Goal: Transaction & Acquisition: Purchase product/service

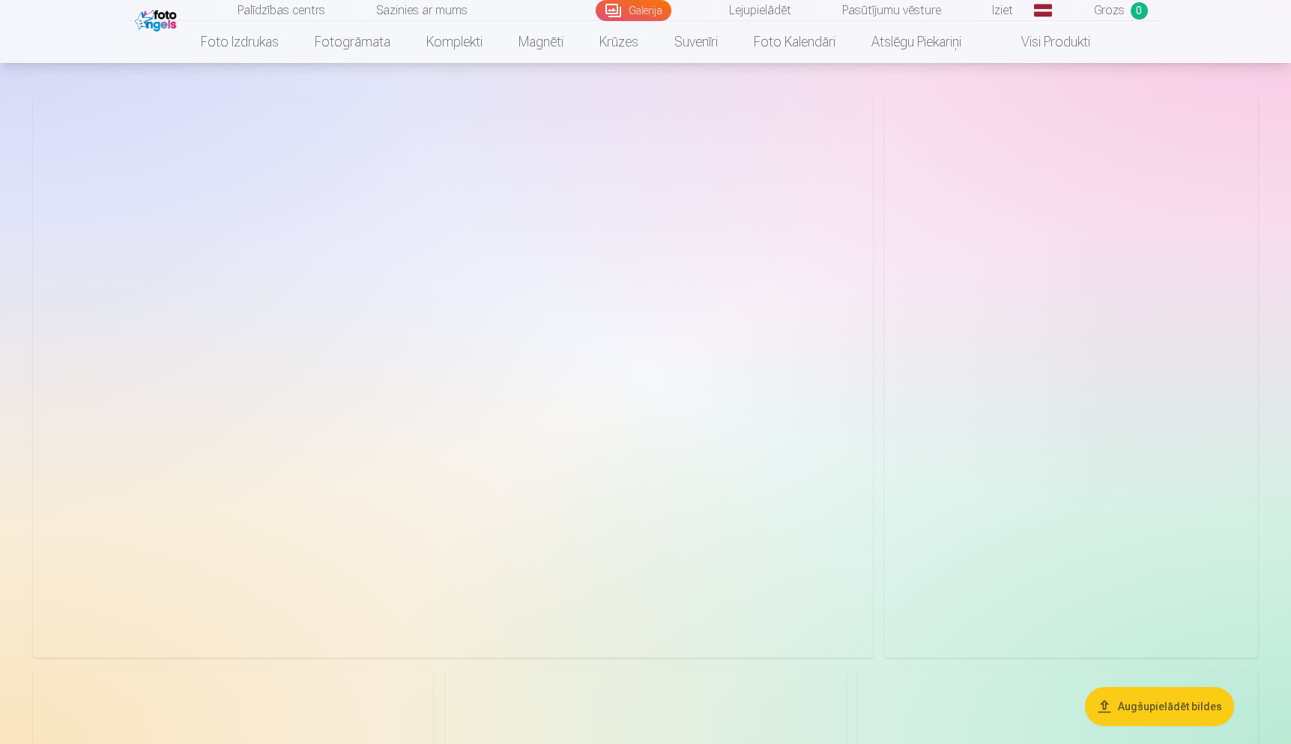
scroll to position [60, 0]
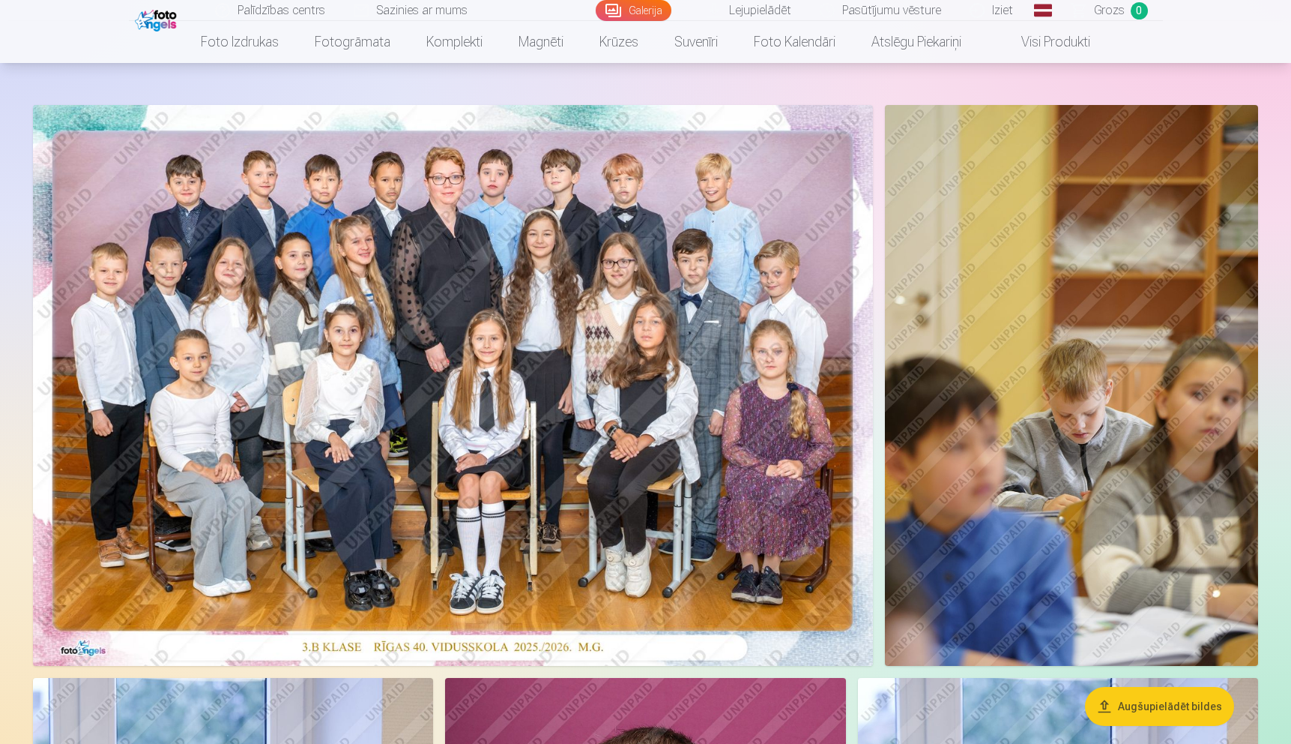
click at [615, 373] on img at bounding box center [453, 385] width 840 height 561
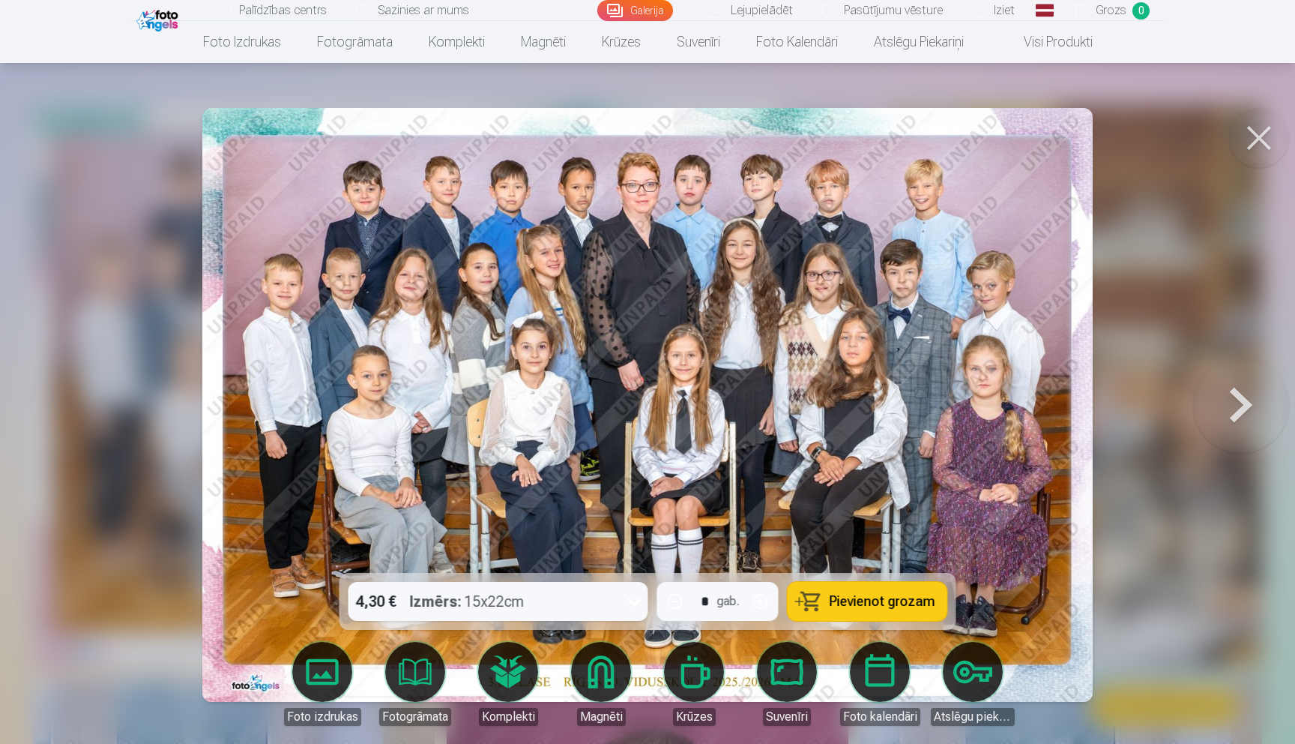
click at [638, 607] on icon at bounding box center [635, 601] width 24 height 24
click at [930, 460] on img at bounding box center [647, 405] width 890 height 594
click at [848, 601] on span "Pievienot grozam" at bounding box center [883, 600] width 106 height 13
click at [1227, 417] on button at bounding box center [1241, 405] width 96 height 306
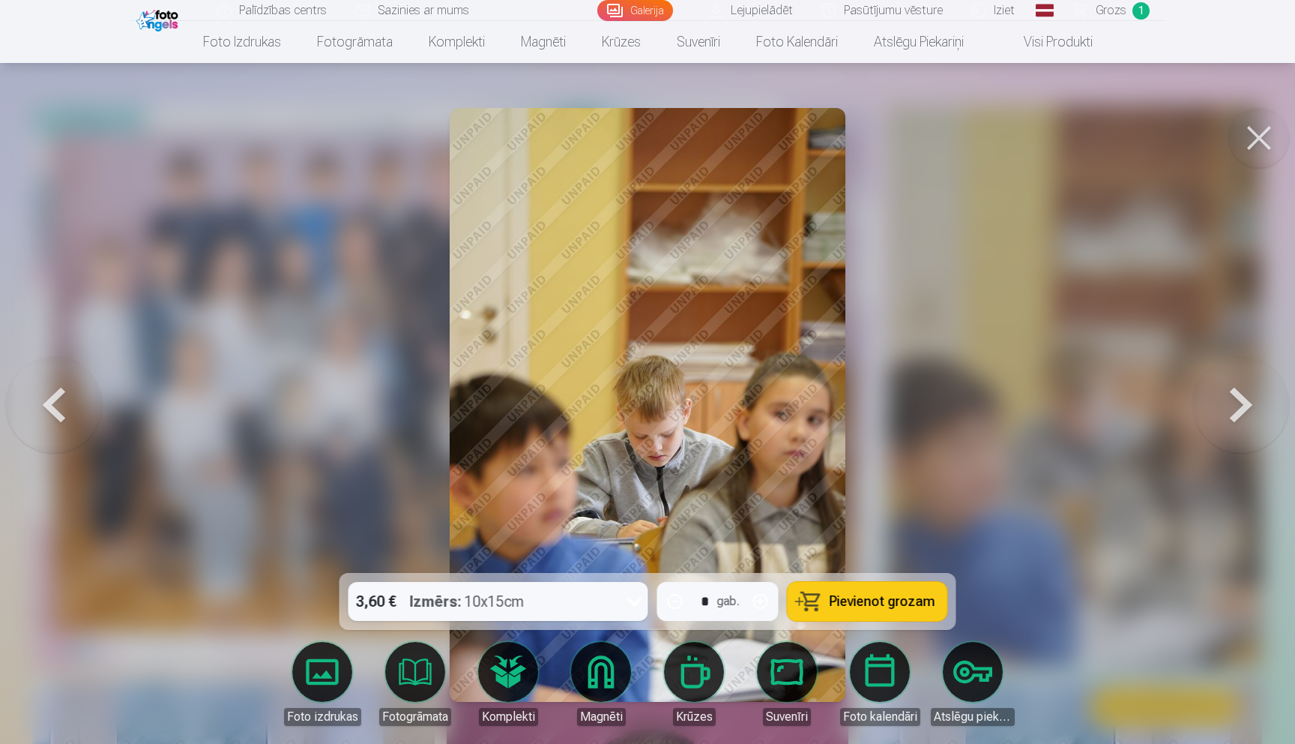
click at [1227, 416] on button at bounding box center [1241, 405] width 96 height 306
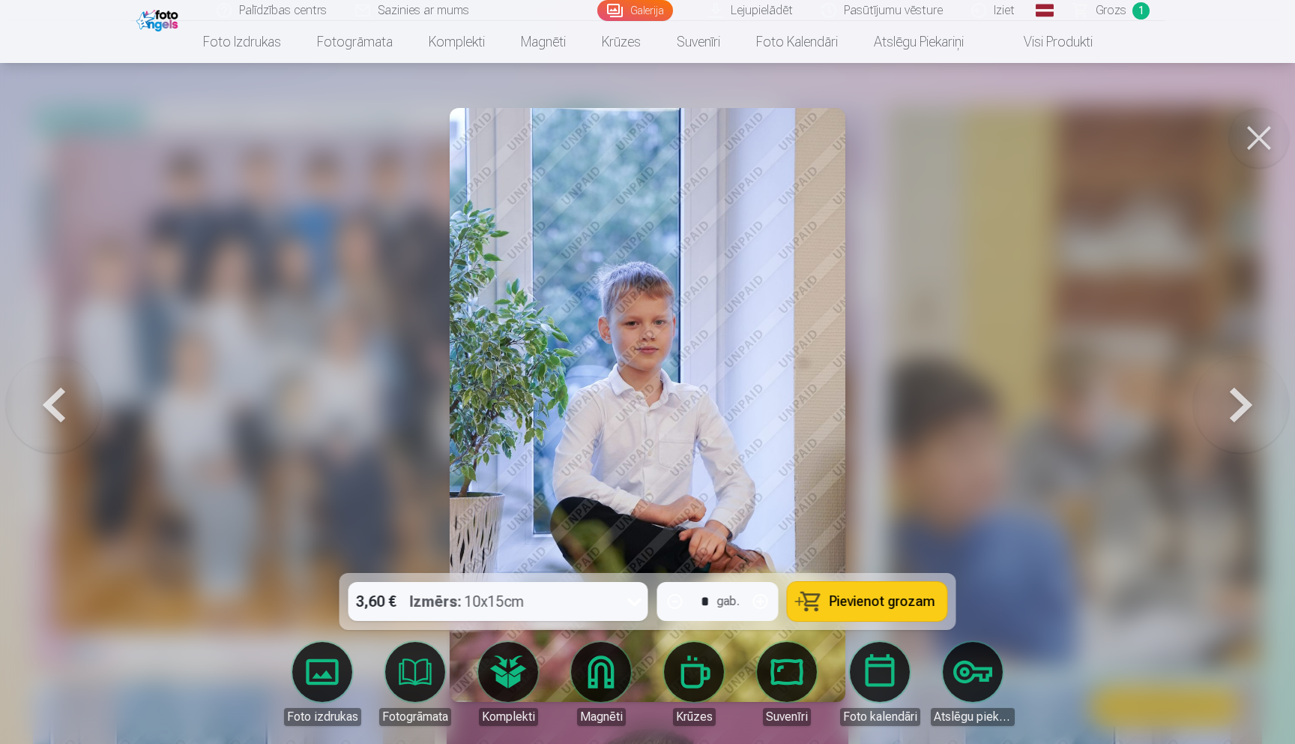
click at [836, 609] on button "Pievienot grozam" at bounding box center [868, 601] width 160 height 39
click at [1236, 416] on button at bounding box center [1241, 405] width 96 height 306
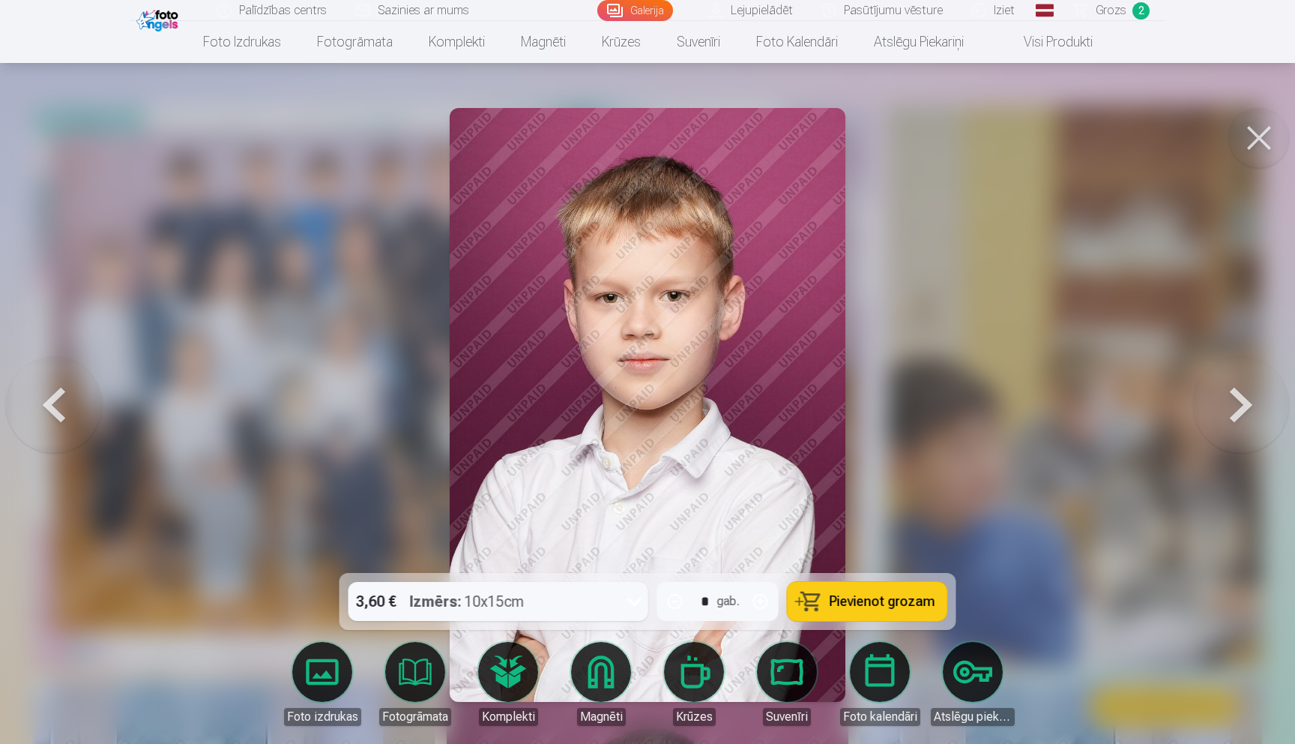
click at [1245, 416] on button at bounding box center [1241, 405] width 96 height 306
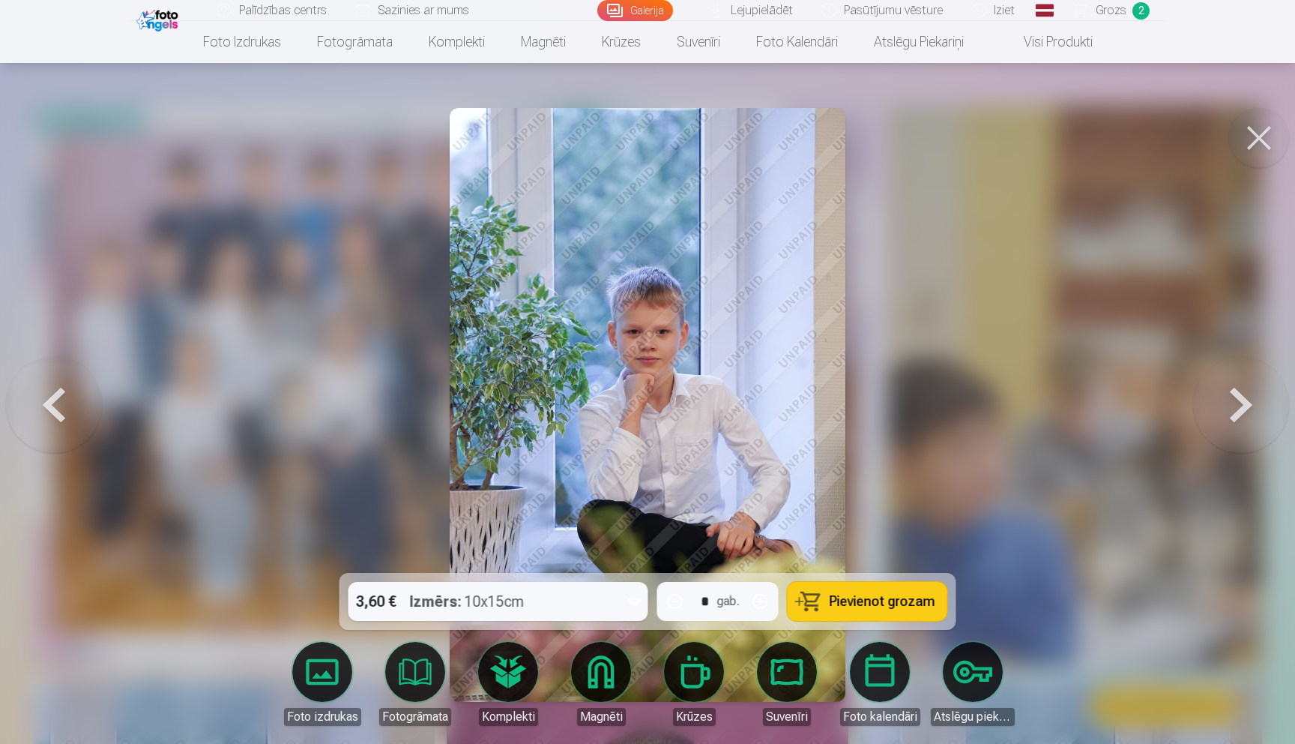
click at [842, 610] on button "Pievienot grozam" at bounding box center [868, 601] width 160 height 39
click at [1234, 423] on button at bounding box center [1241, 405] width 96 height 306
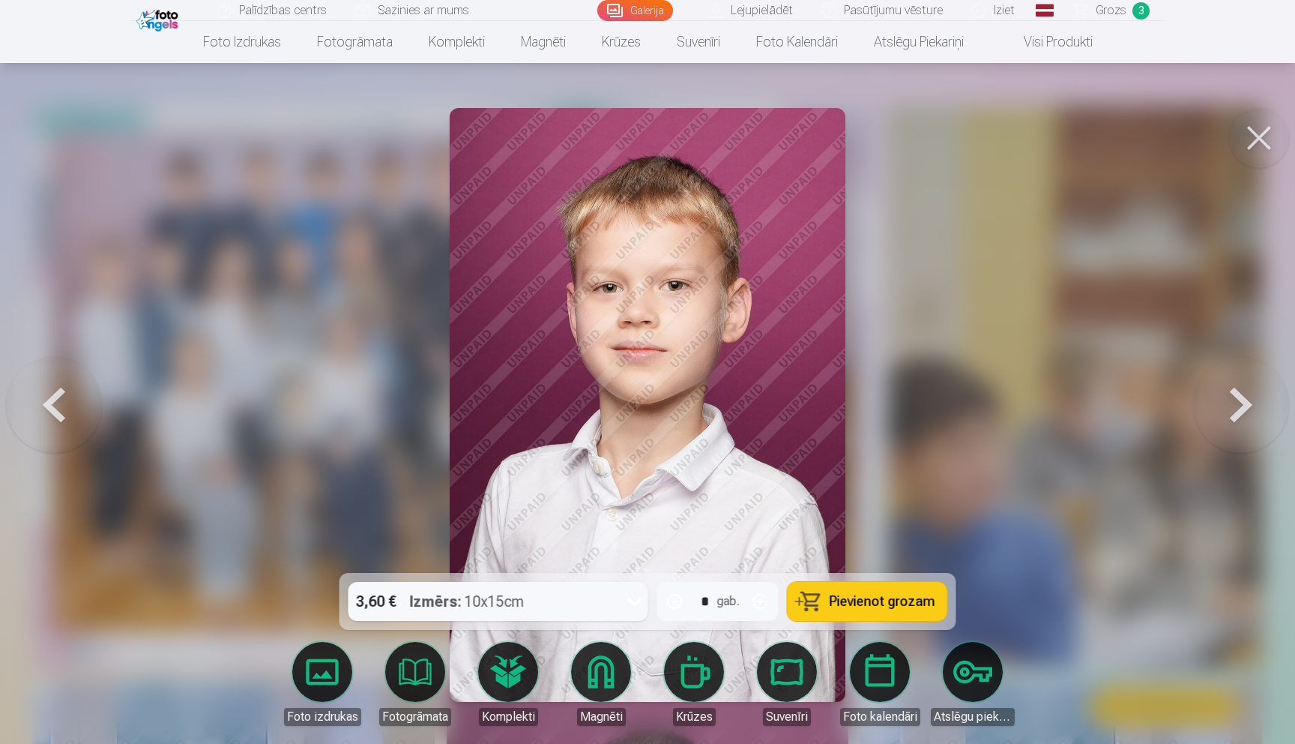
click at [889, 598] on span "Pievienot grozam" at bounding box center [883, 600] width 106 height 13
click at [1242, 407] on button at bounding box center [1241, 405] width 96 height 306
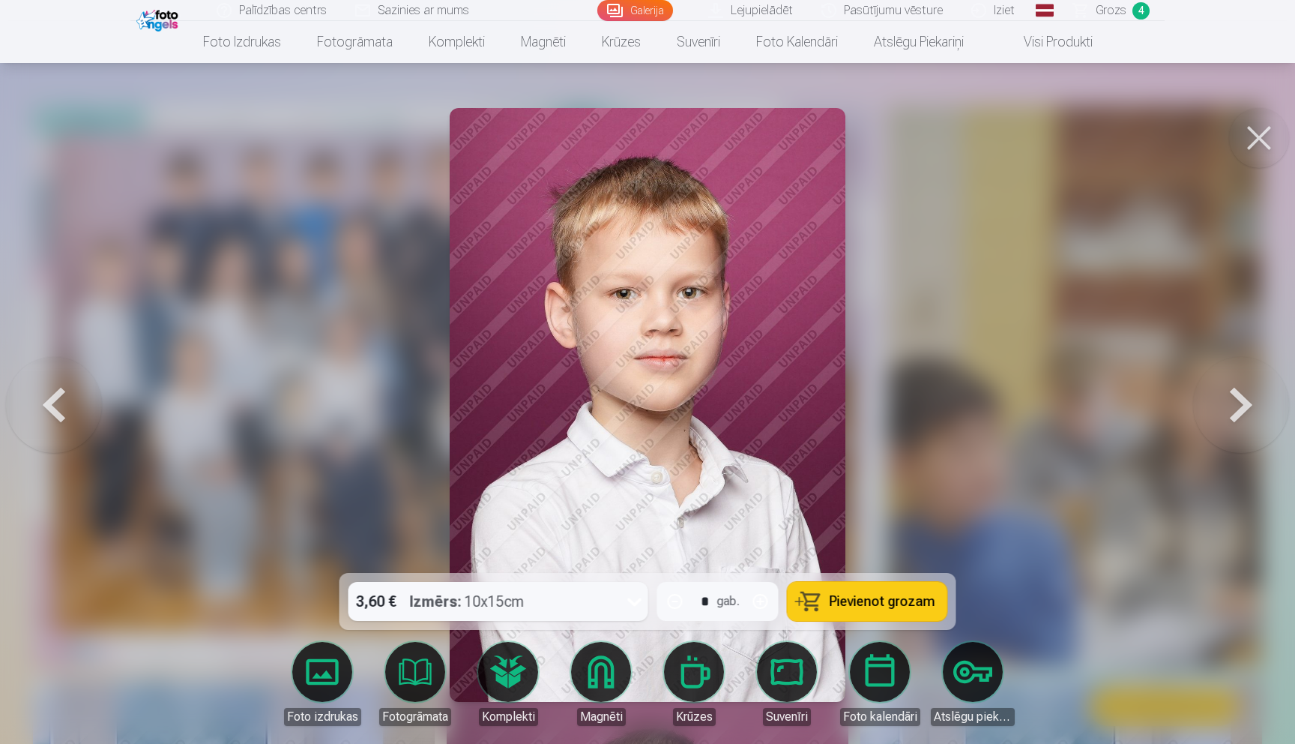
click at [1237, 408] on button at bounding box center [1241, 405] width 96 height 306
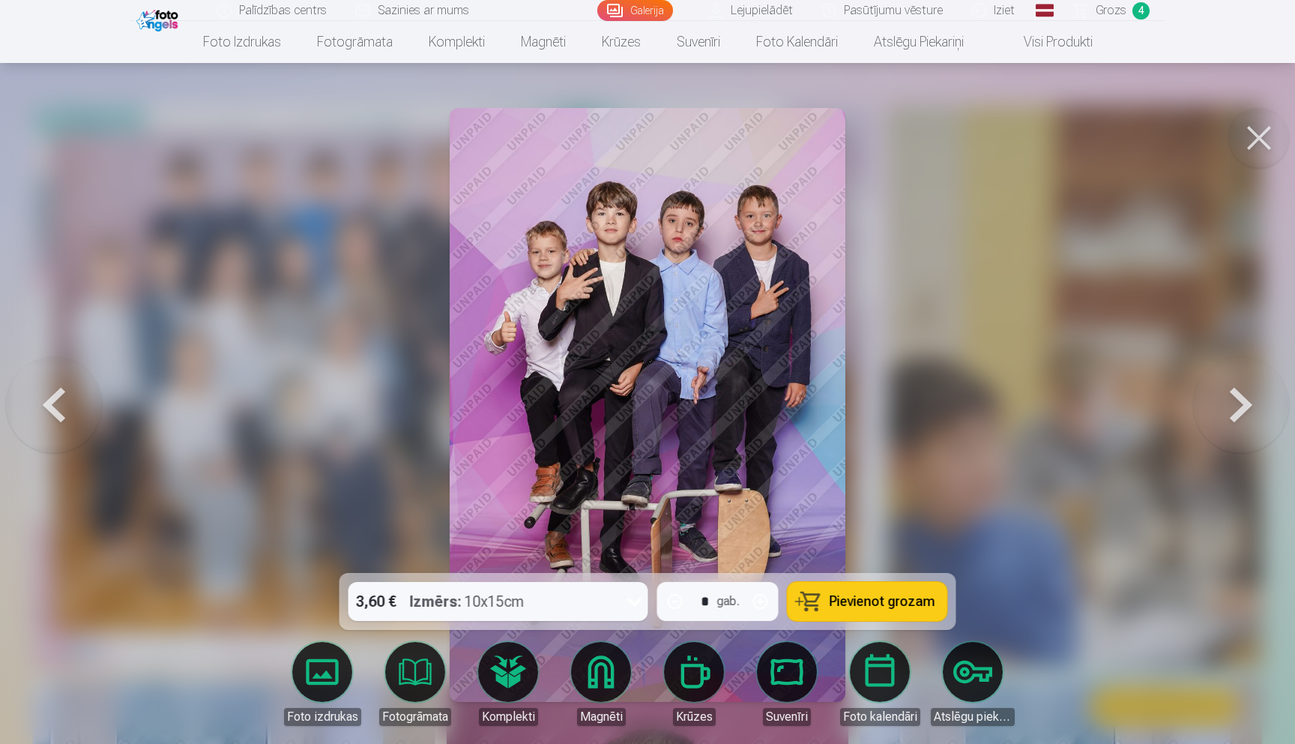
click at [884, 602] on span "Pievienot grozam" at bounding box center [883, 600] width 106 height 13
click at [1237, 424] on button at bounding box center [1241, 405] width 96 height 306
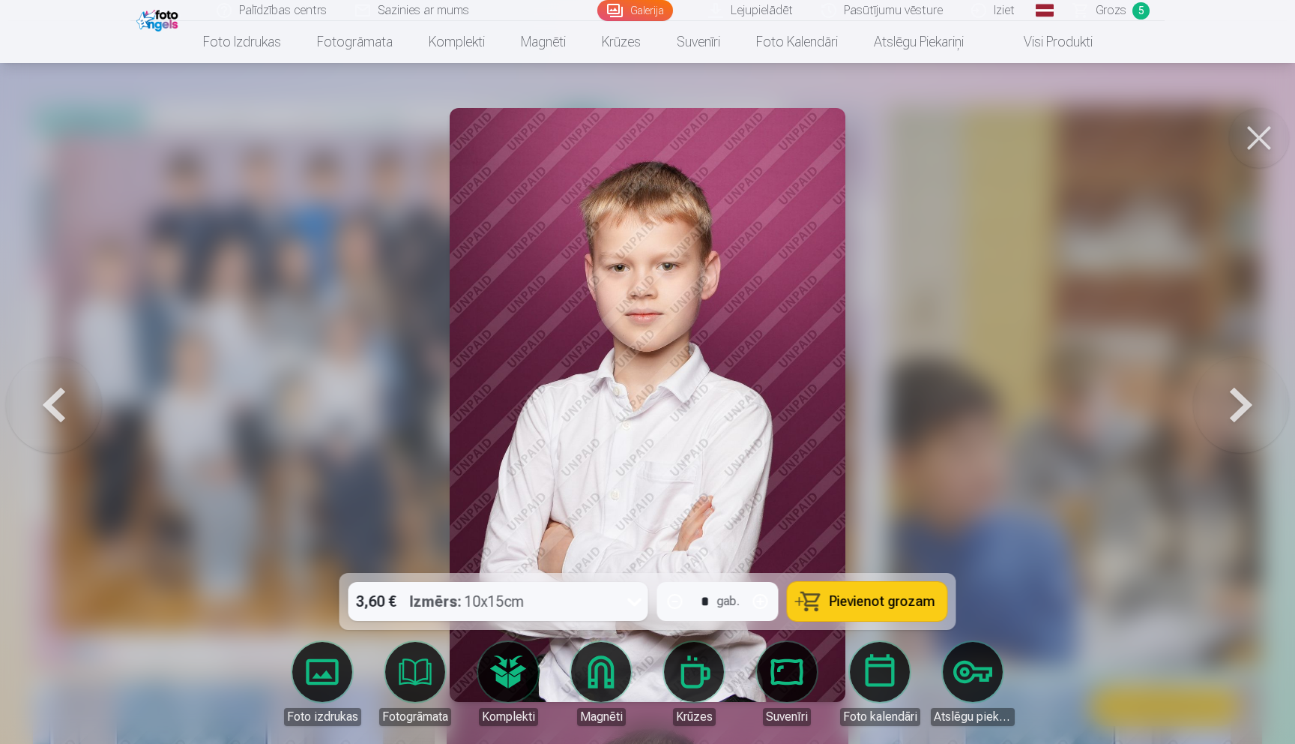
click at [1237, 424] on button at bounding box center [1241, 405] width 96 height 306
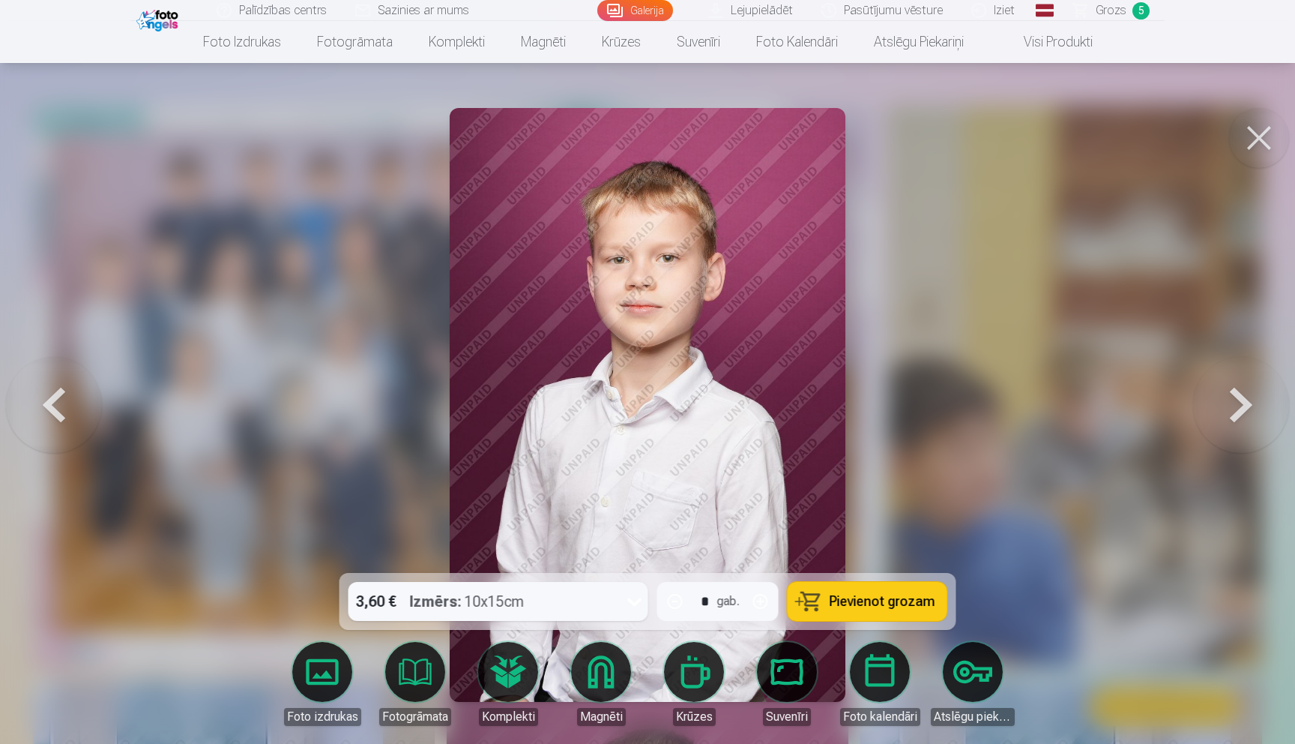
click at [890, 600] on span "Pievienot grozam" at bounding box center [883, 600] width 106 height 13
click at [1249, 418] on button at bounding box center [1241, 405] width 96 height 306
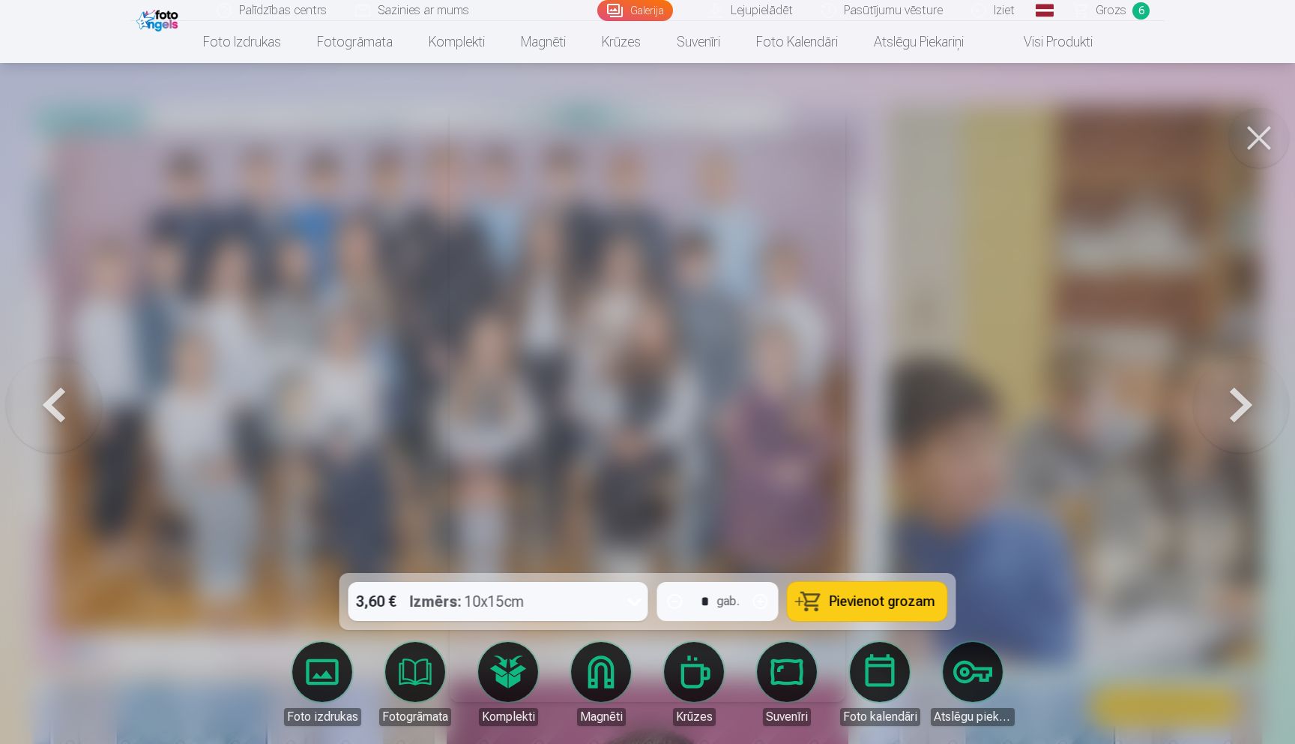
click at [1249, 418] on button at bounding box center [1241, 405] width 96 height 306
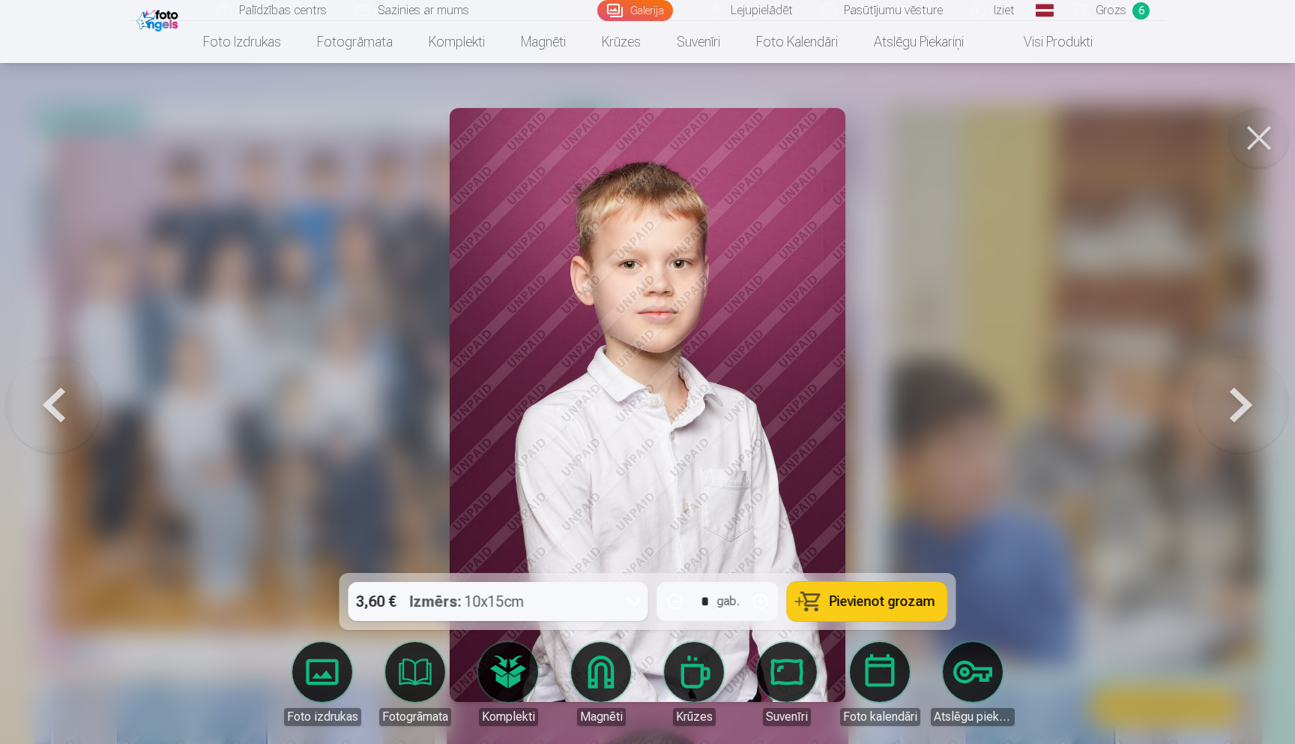
click at [1249, 418] on button at bounding box center [1241, 405] width 96 height 306
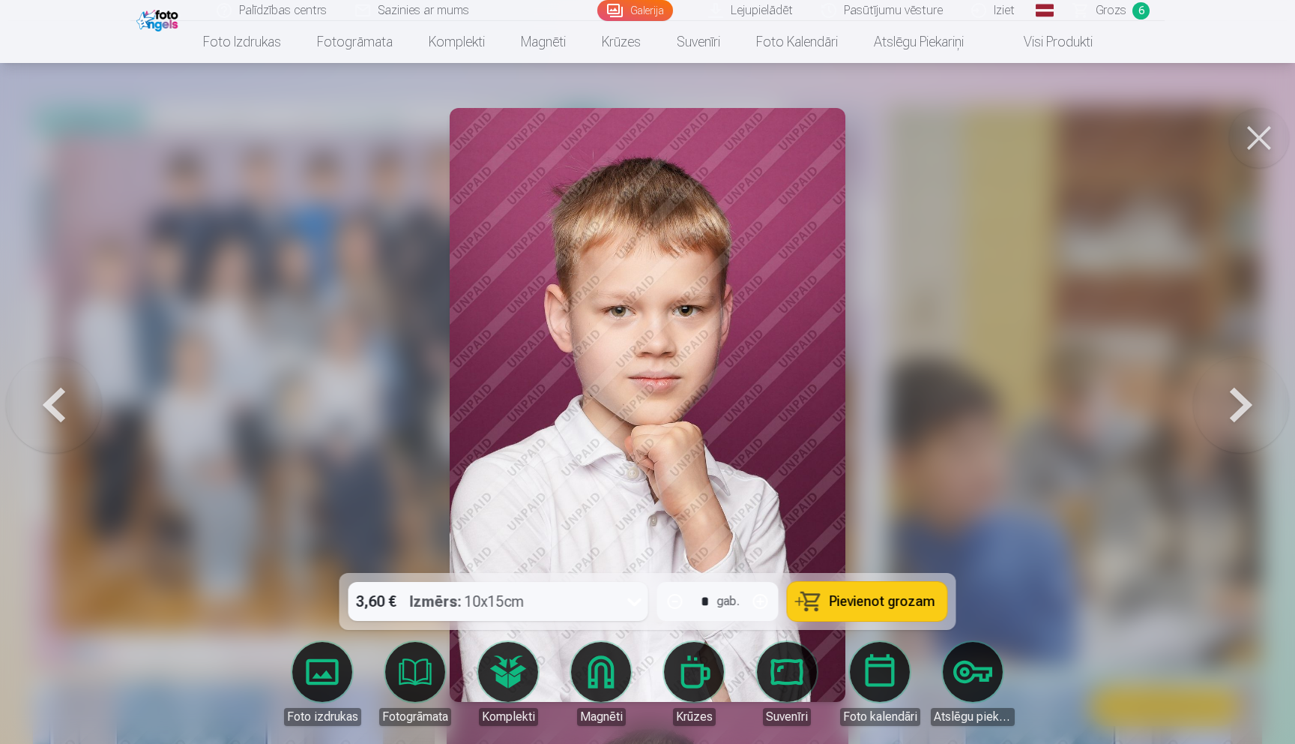
click at [1249, 418] on button at bounding box center [1241, 405] width 96 height 306
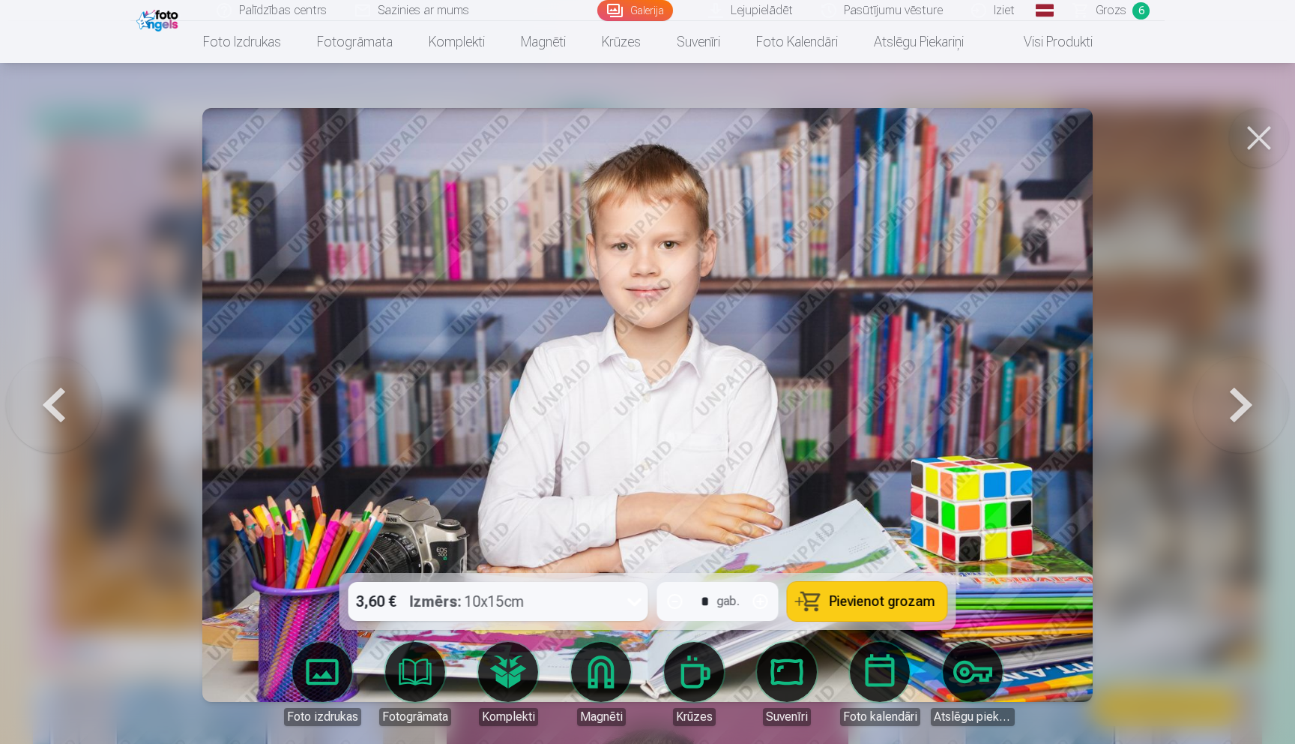
click at [1249, 418] on button at bounding box center [1241, 405] width 96 height 306
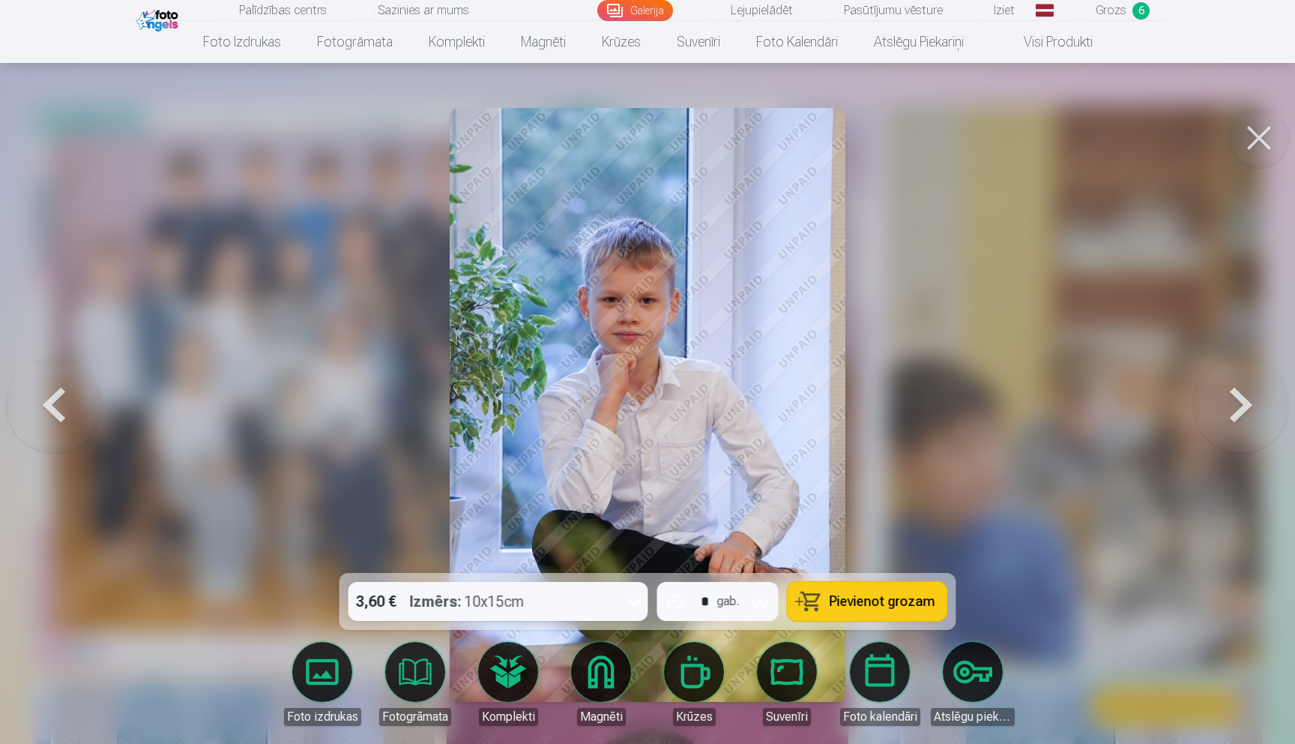
click at [54, 402] on button at bounding box center [54, 405] width 96 height 306
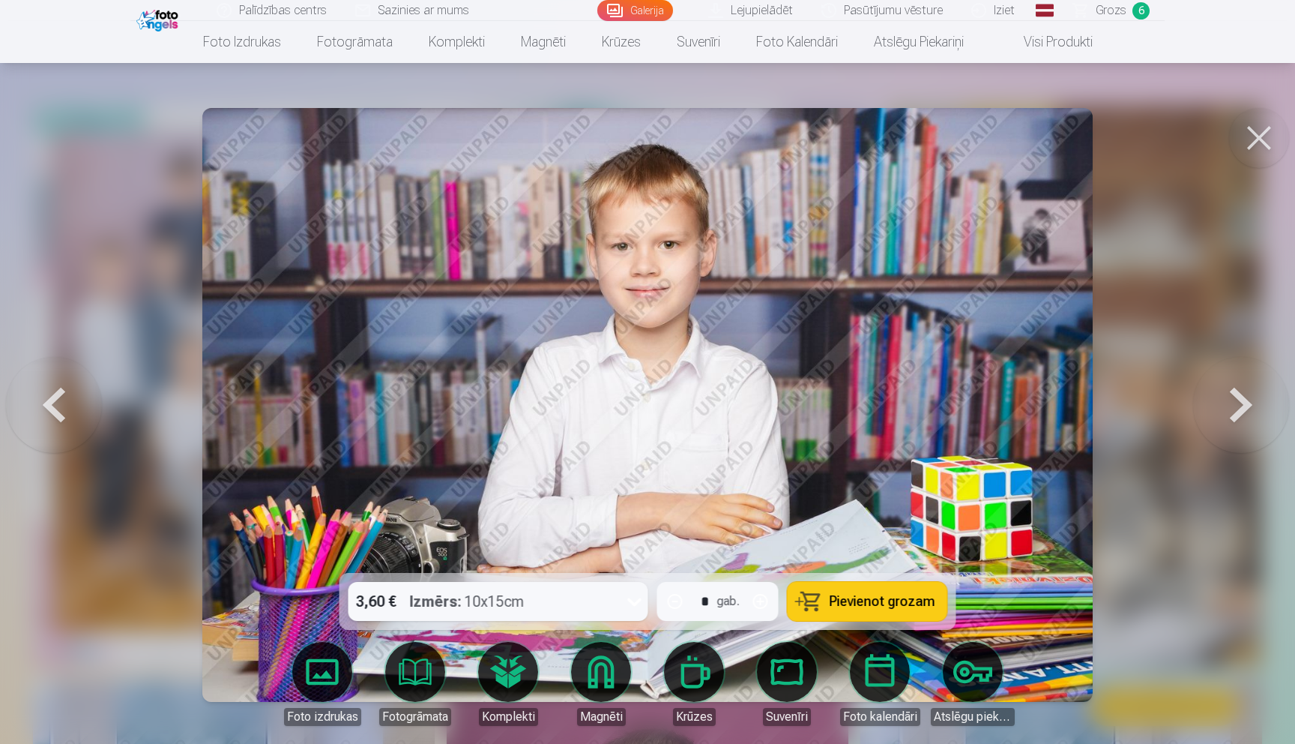
click at [860, 609] on button "Pievienot grozam" at bounding box center [868, 601] width 160 height 39
click at [1231, 413] on button at bounding box center [1241, 405] width 96 height 306
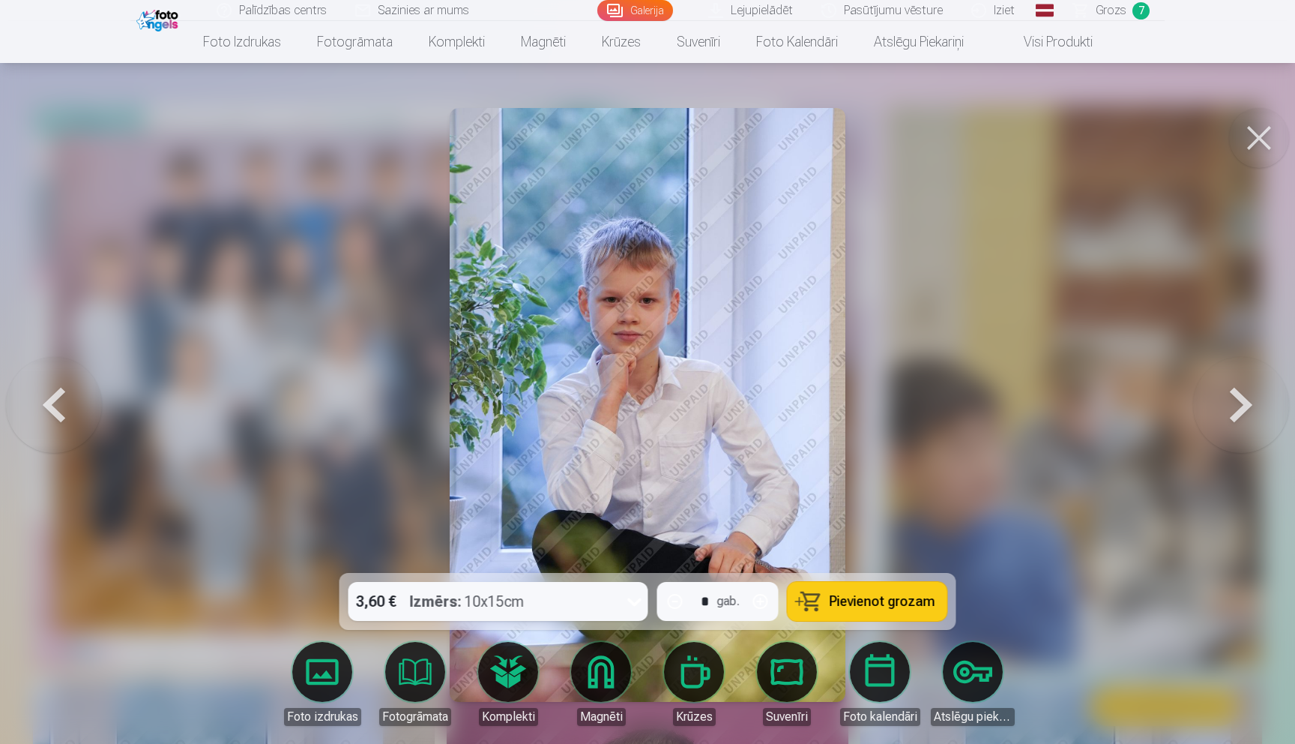
click at [1231, 413] on button at bounding box center [1241, 405] width 96 height 306
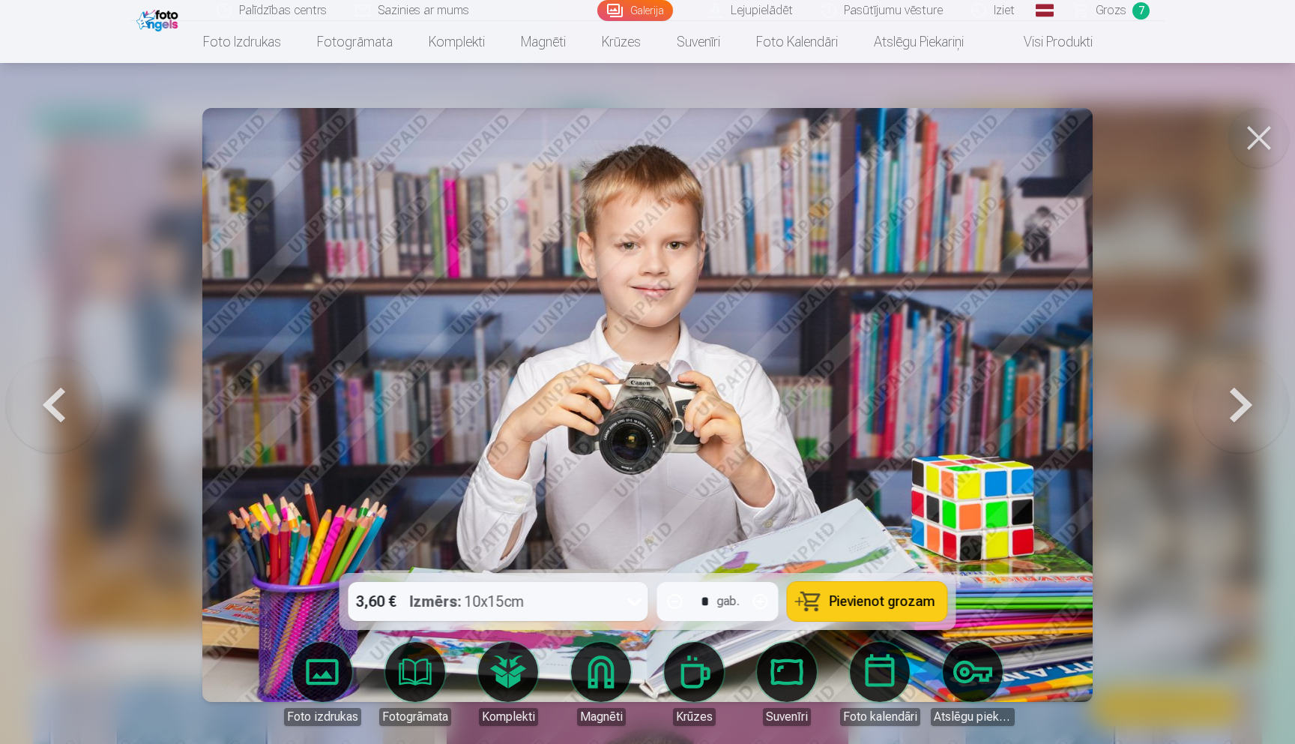
click at [857, 609] on button "Pievienot grozam" at bounding box center [868, 601] width 160 height 39
click at [1240, 432] on button at bounding box center [1241, 405] width 96 height 306
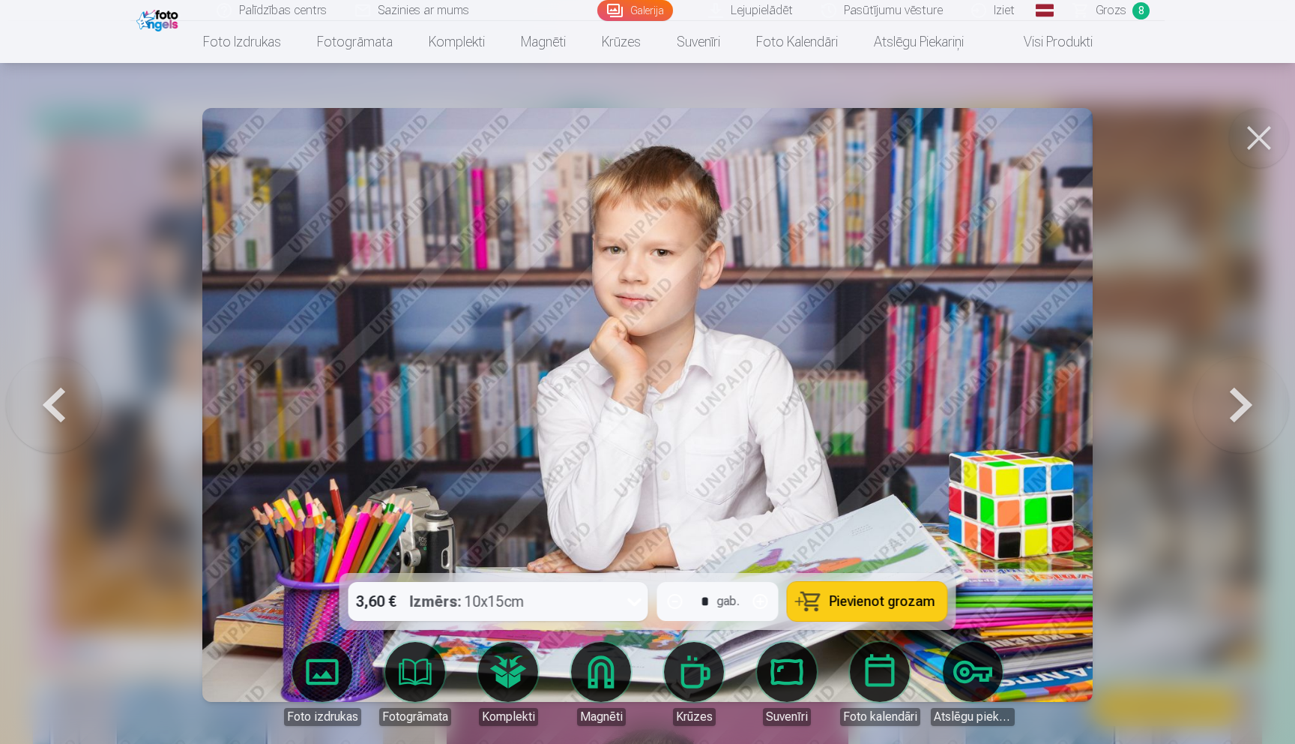
click at [884, 596] on span "Pievienot grozam" at bounding box center [883, 600] width 106 height 13
click at [1253, 404] on button at bounding box center [1241, 405] width 96 height 306
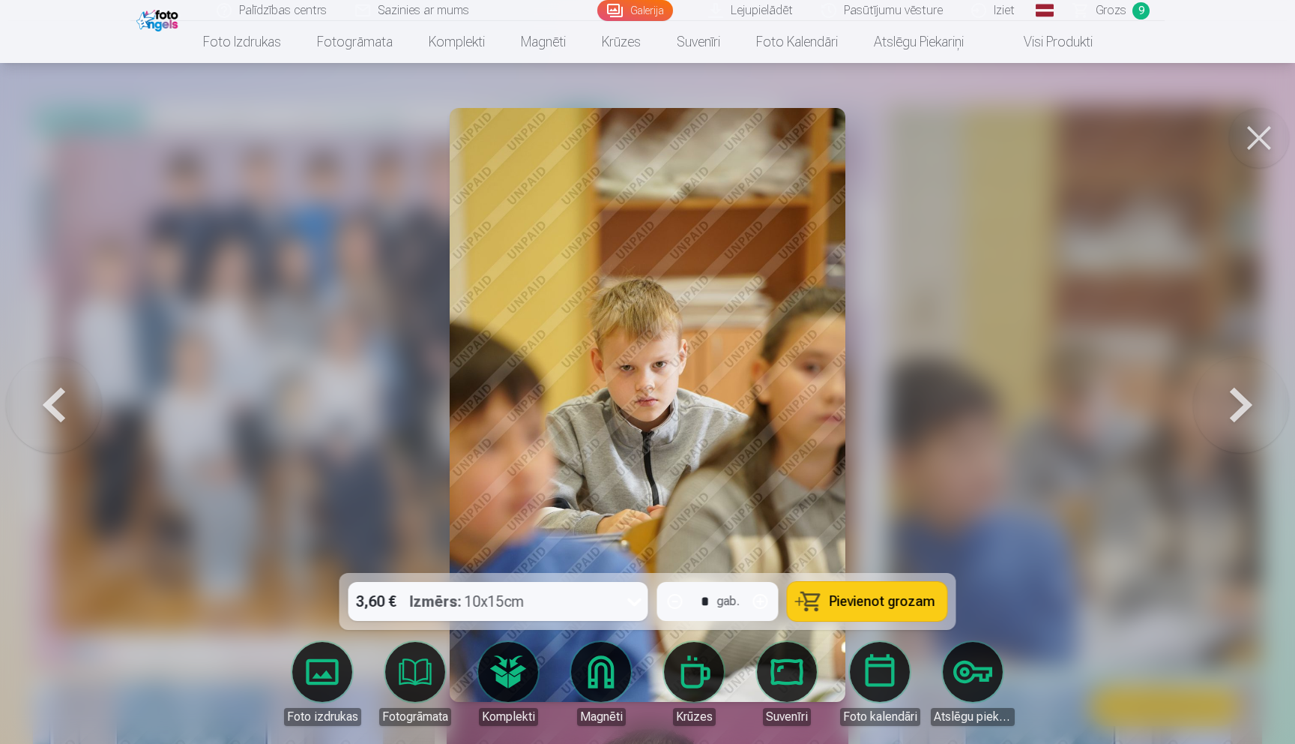
click at [917, 602] on span "Pievienot grozam" at bounding box center [883, 600] width 106 height 13
click at [1255, 409] on button at bounding box center [1241, 405] width 96 height 306
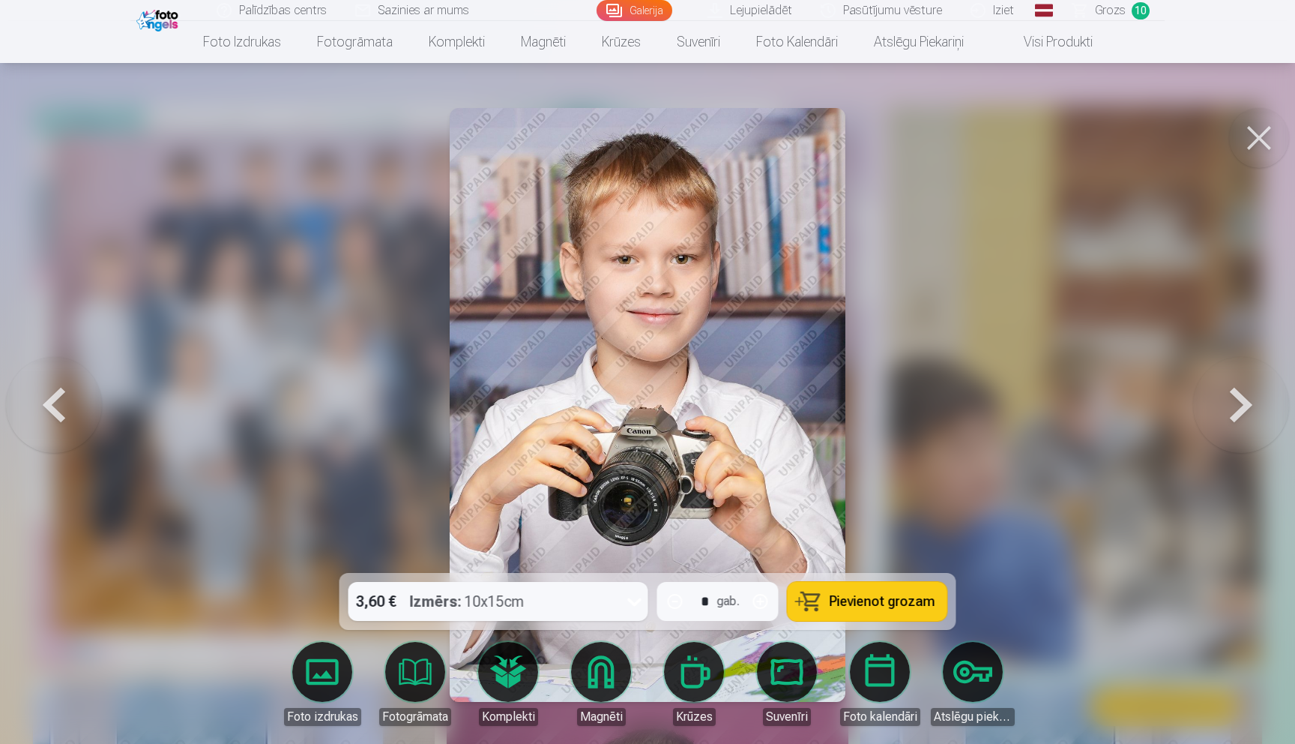
click at [905, 593] on button "Pievienot grozam" at bounding box center [868, 601] width 160 height 39
click at [1231, 422] on button at bounding box center [1241, 405] width 96 height 306
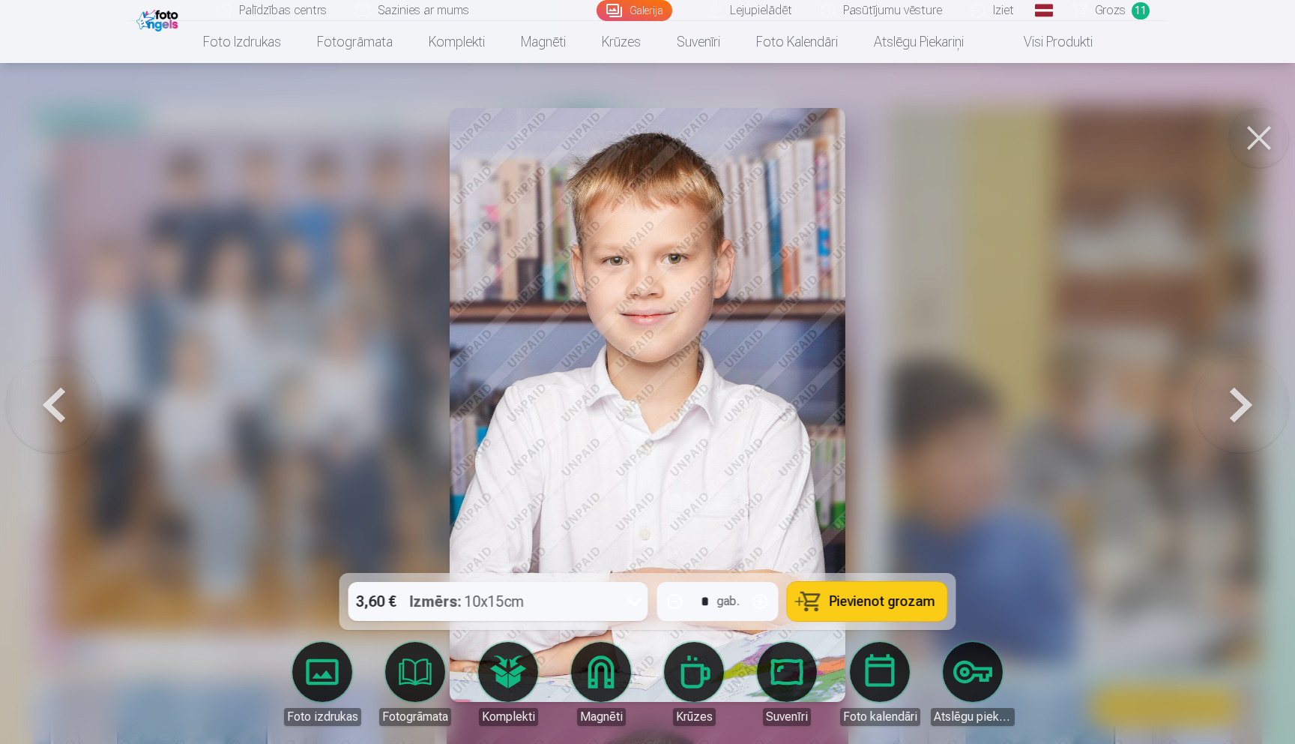
click at [845, 604] on span "Pievienot grozam" at bounding box center [883, 600] width 106 height 13
click at [1222, 430] on button at bounding box center [1241, 405] width 96 height 306
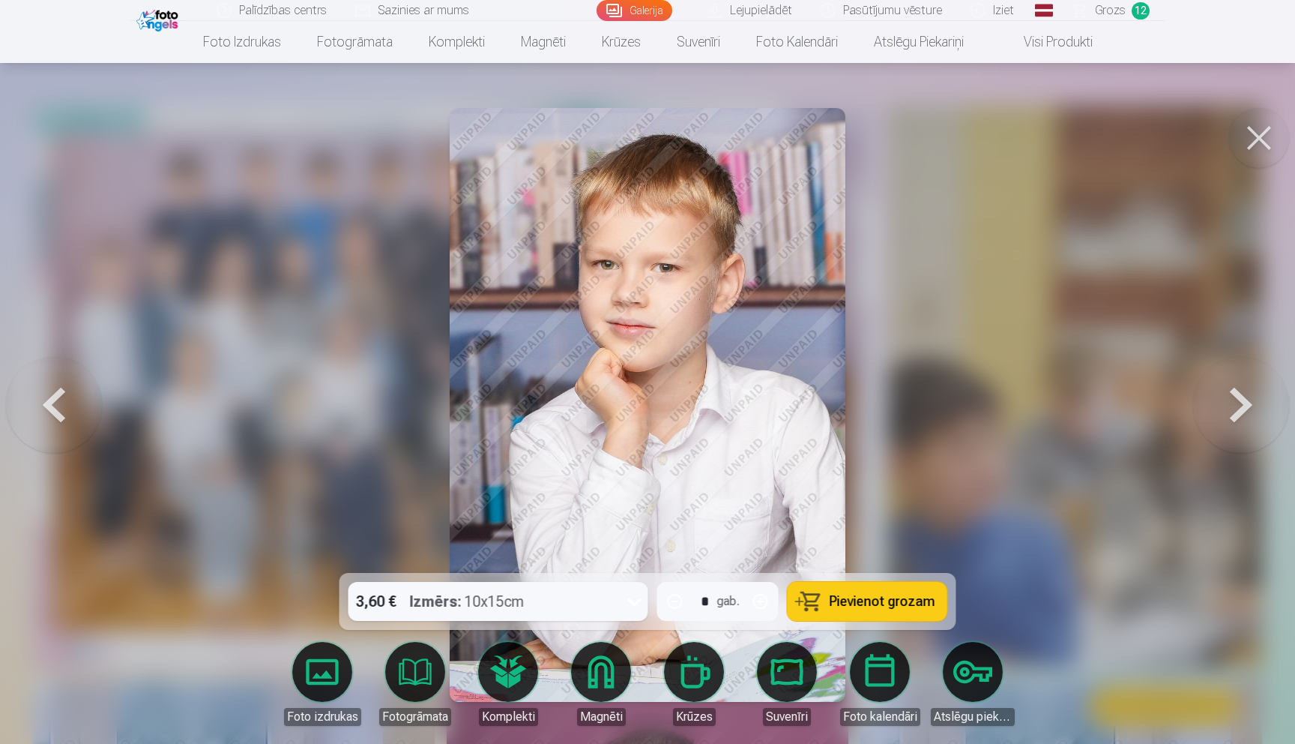
click at [864, 595] on span "Pievienot grozam" at bounding box center [883, 600] width 106 height 13
click at [1252, 410] on button at bounding box center [1241, 405] width 96 height 306
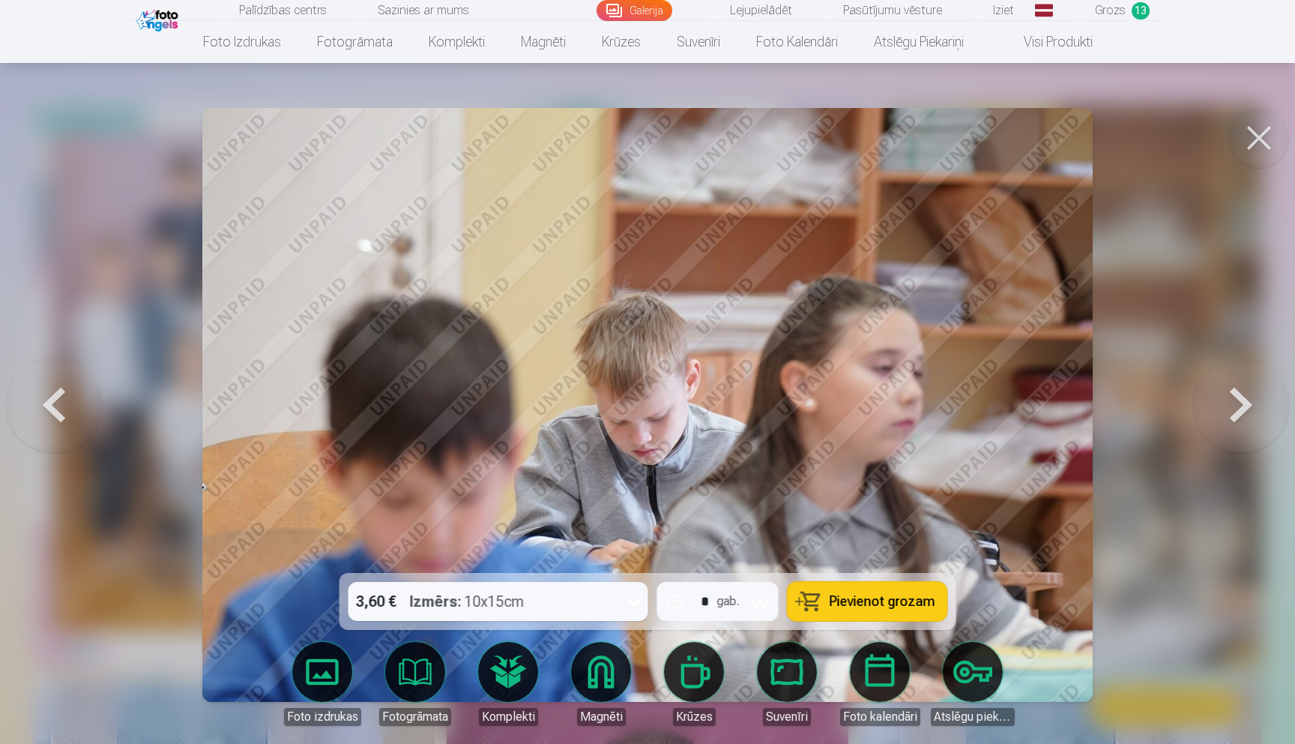
click at [1252, 410] on button at bounding box center [1241, 405] width 96 height 306
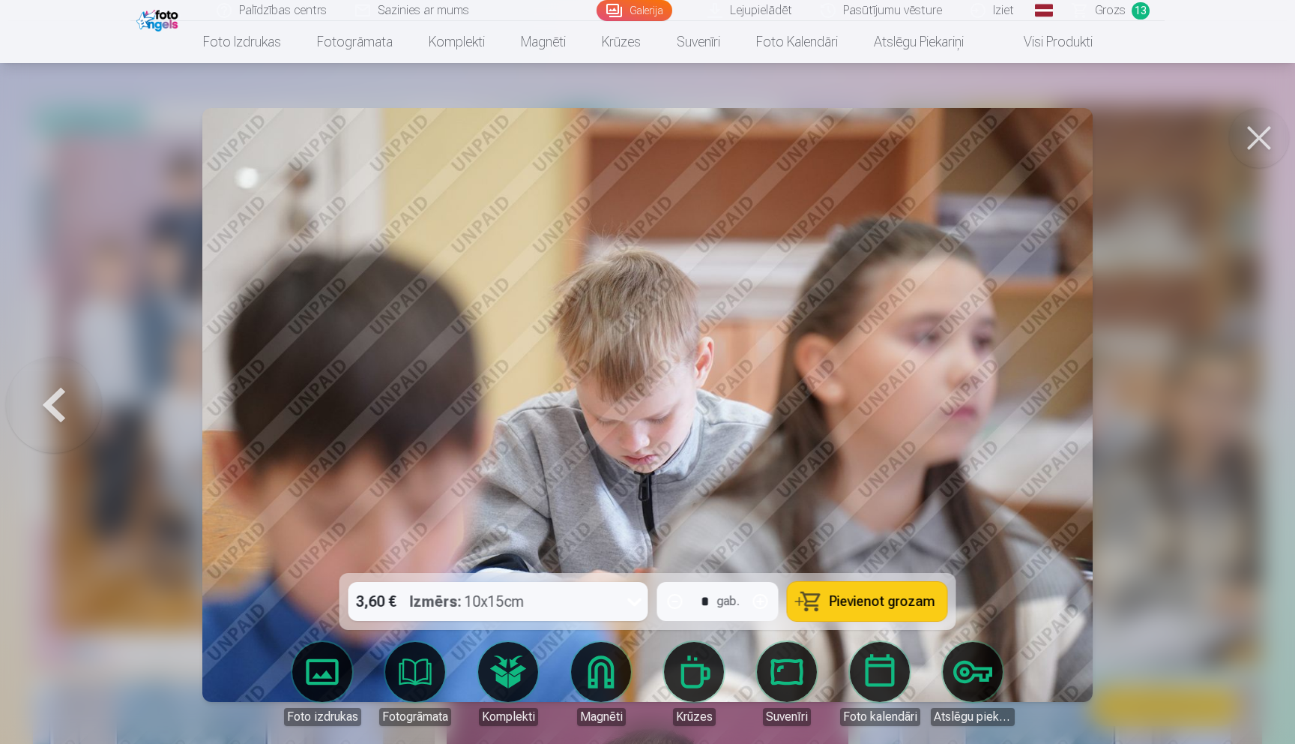
click at [1252, 411] on div at bounding box center [647, 372] width 1295 height 744
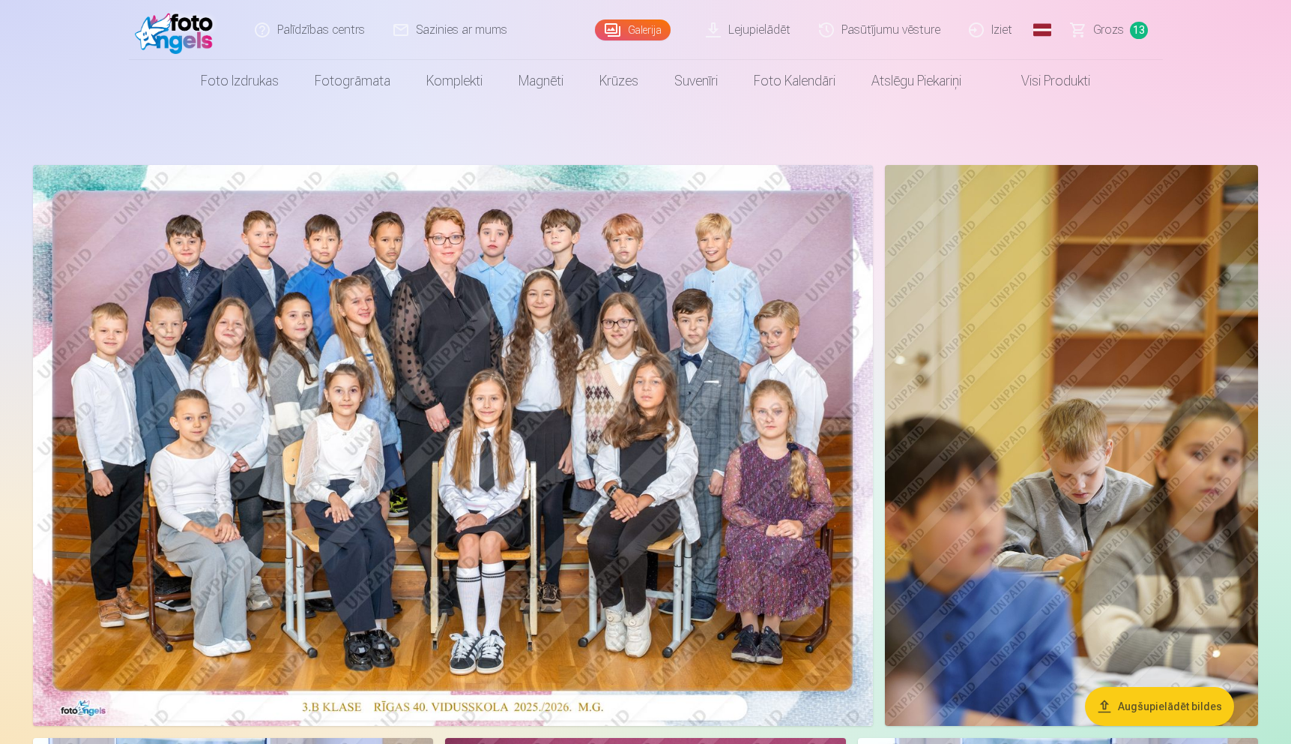
click at [1033, 447] on img at bounding box center [1071, 445] width 373 height 561
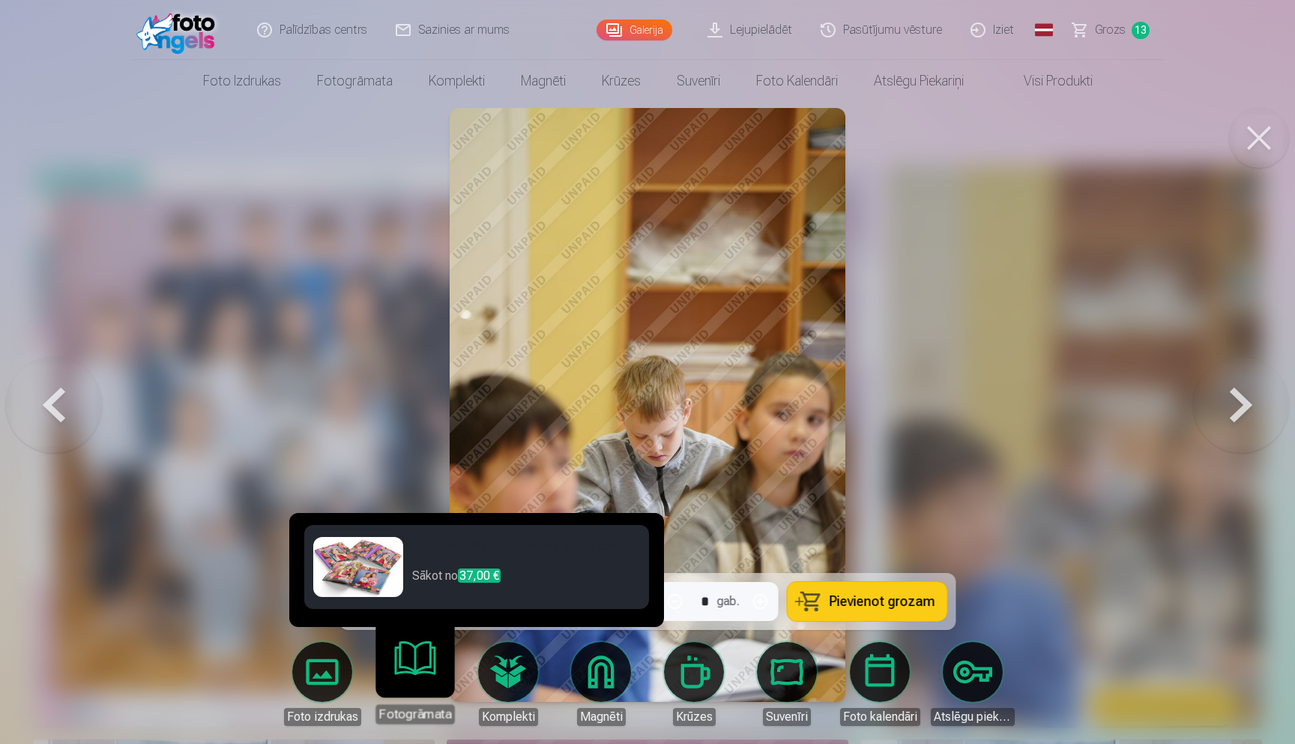
click at [412, 673] on link "Fotogrāmata" at bounding box center [415, 677] width 92 height 92
click at [368, 564] on img at bounding box center [358, 567] width 90 height 60
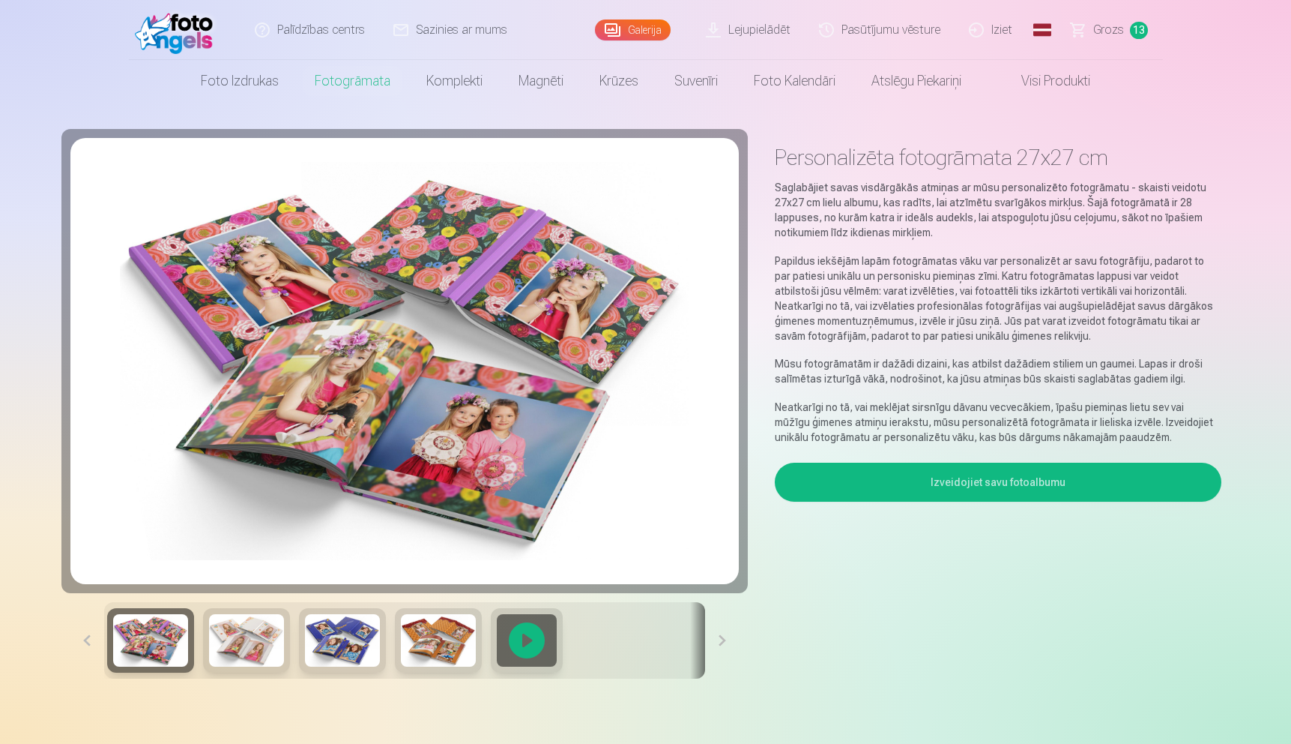
click at [729, 637] on button at bounding box center [722, 640] width 34 height 76
click at [726, 642] on button at bounding box center [722, 640] width 34 height 76
click at [85, 640] on button at bounding box center [87, 640] width 34 height 76
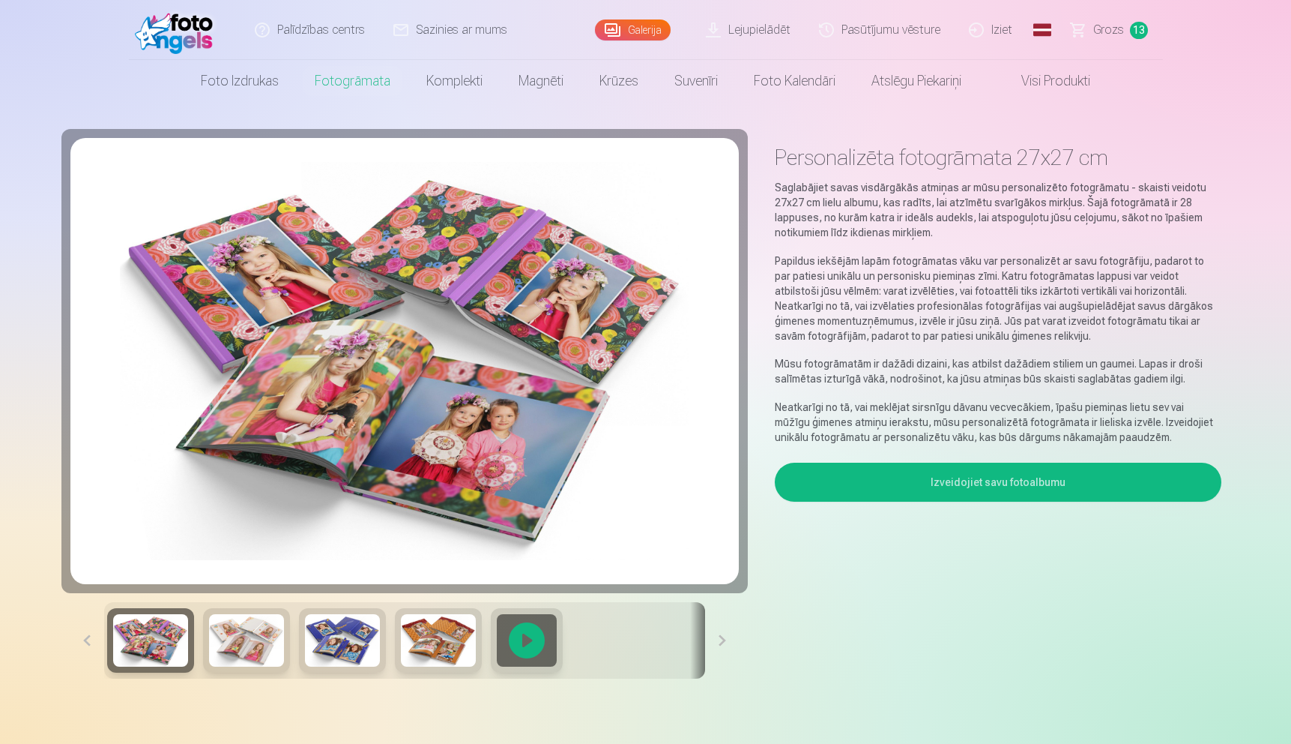
click at [914, 561] on div "Izveidojiet savu fotoalbumu" at bounding box center [998, 573] width 446 height 223
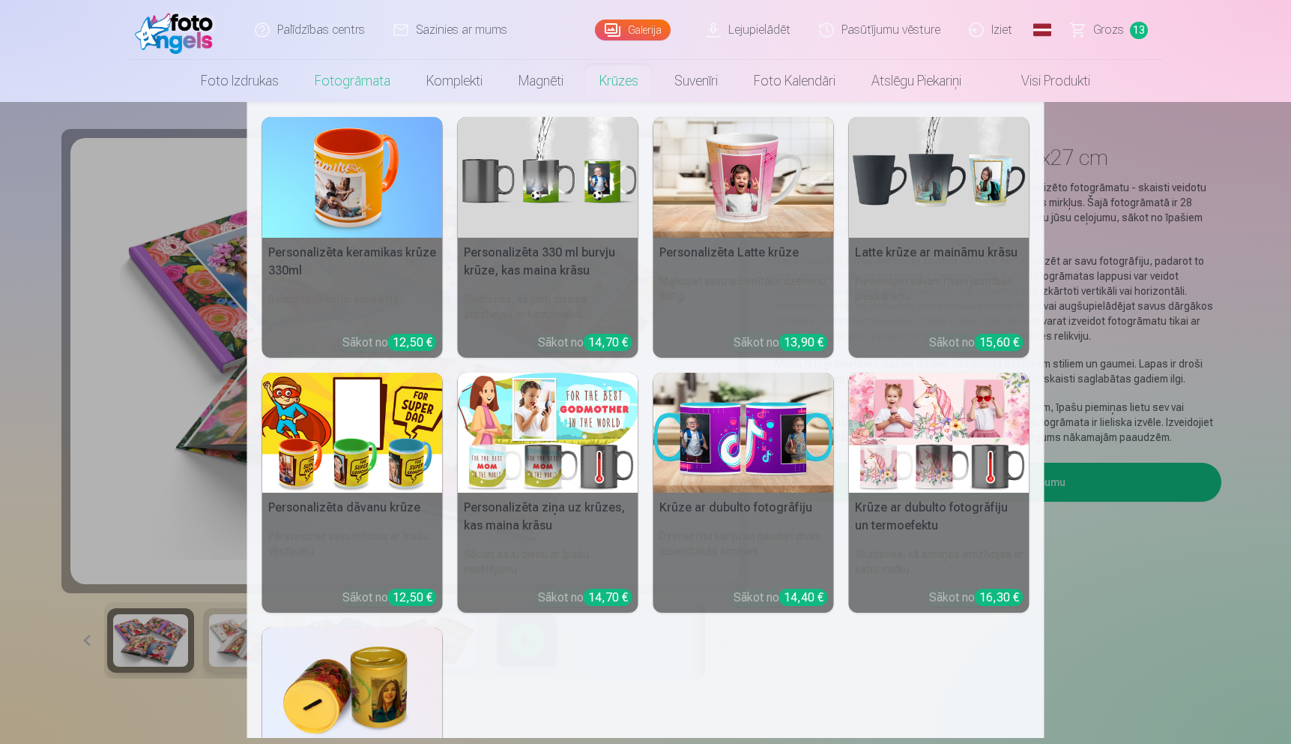
click at [613, 76] on link "Krūzes" at bounding box center [619, 81] width 75 height 42
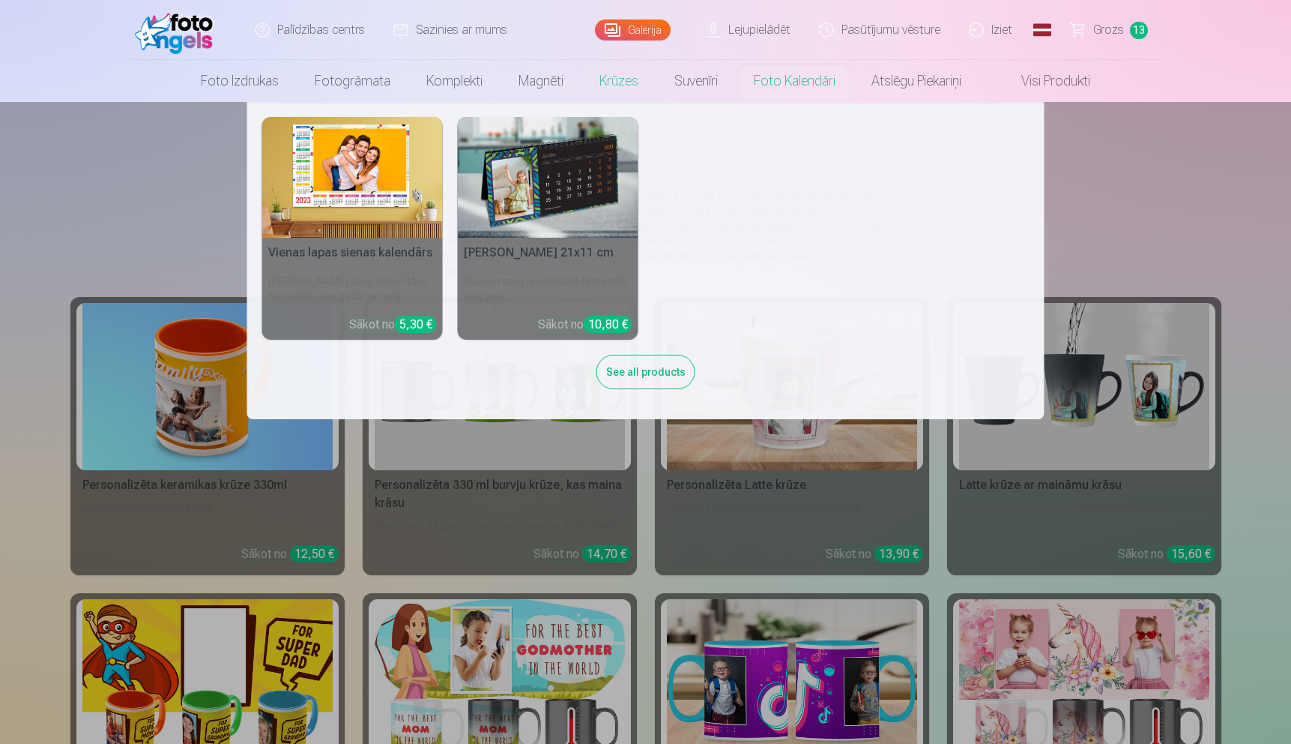
click at [774, 83] on link "Foto kalendāri" at bounding box center [795, 81] width 118 height 42
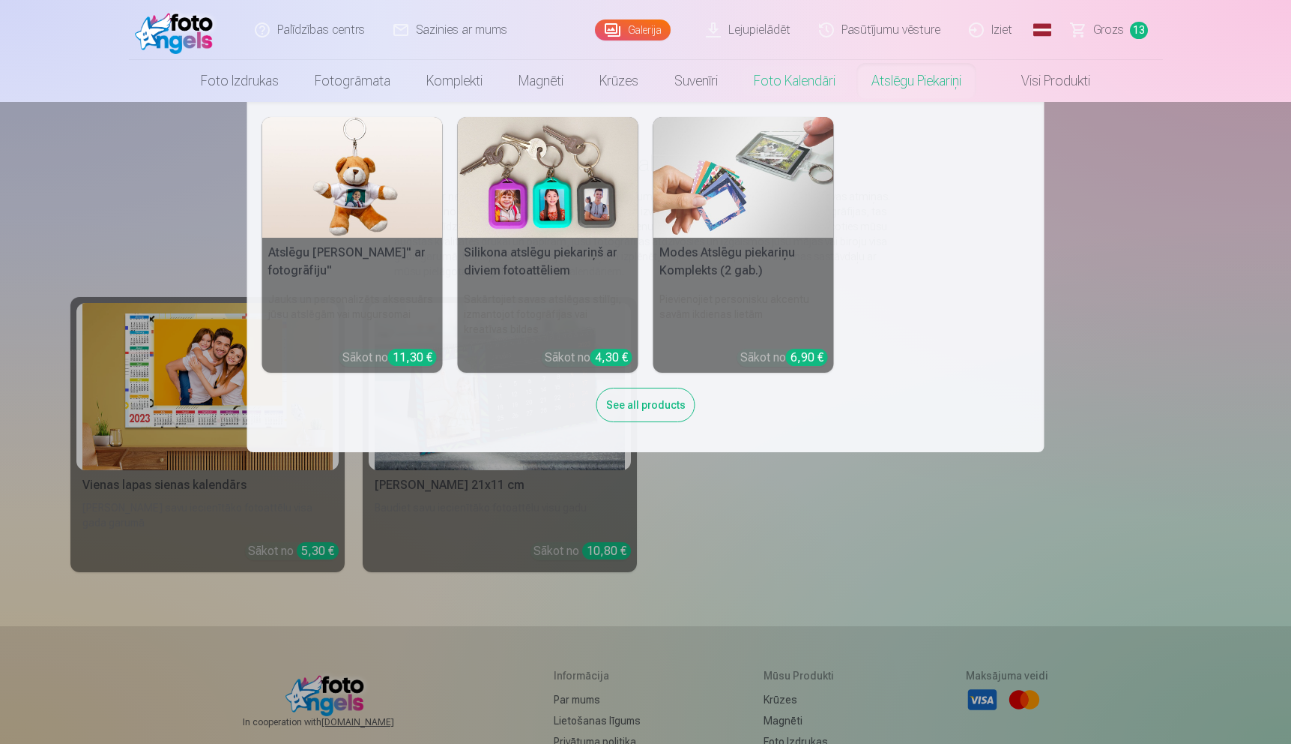
click at [932, 70] on link "Atslēgu piekariņi" at bounding box center [917, 81] width 126 height 42
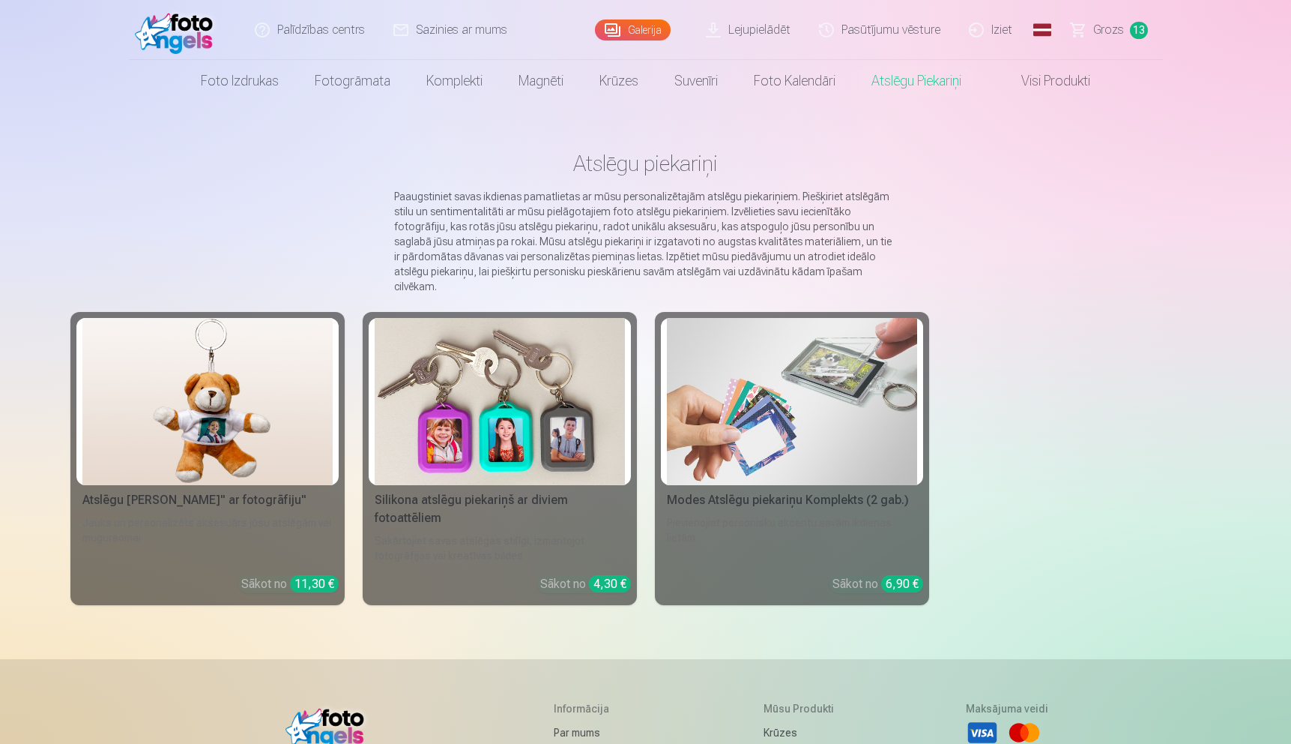
click at [1105, 35] on span "Grozs" at bounding box center [1109, 30] width 31 height 18
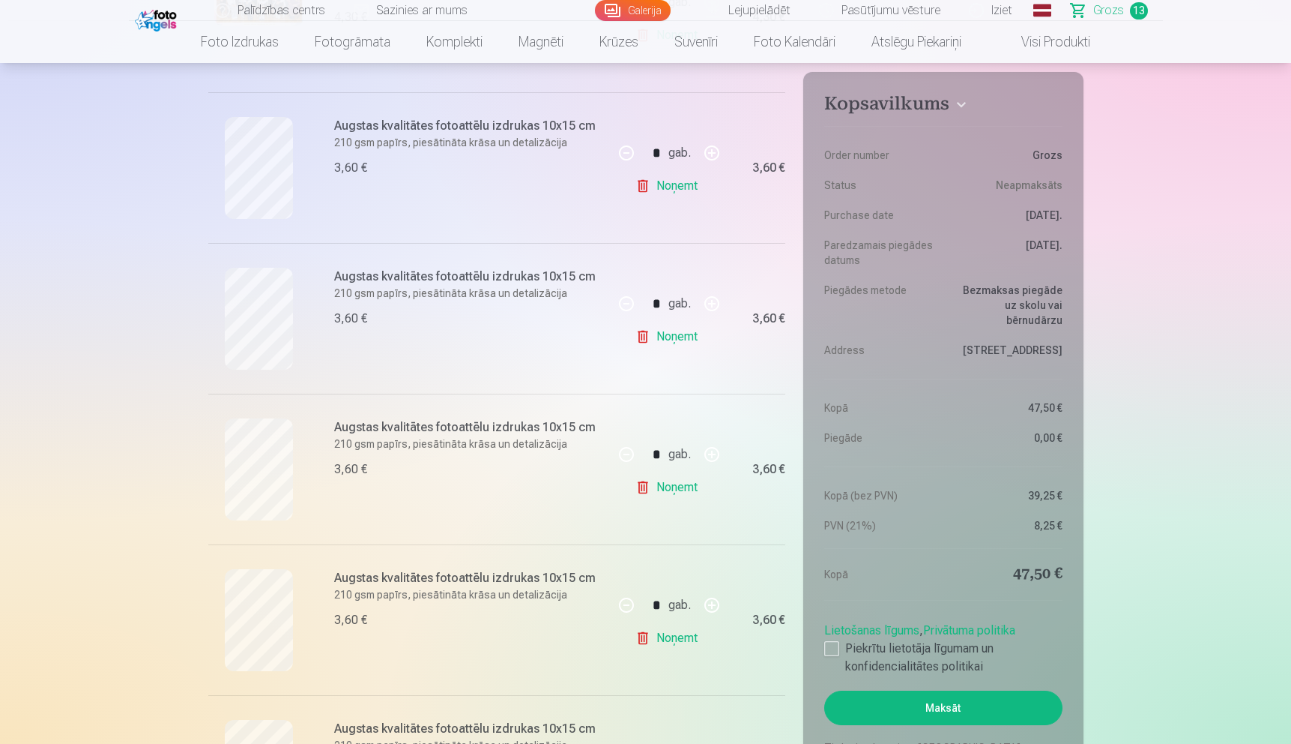
scroll to position [426, 0]
click at [835, 647] on div at bounding box center [831, 648] width 15 height 15
click at [953, 702] on button "Maksāt" at bounding box center [943, 707] width 238 height 34
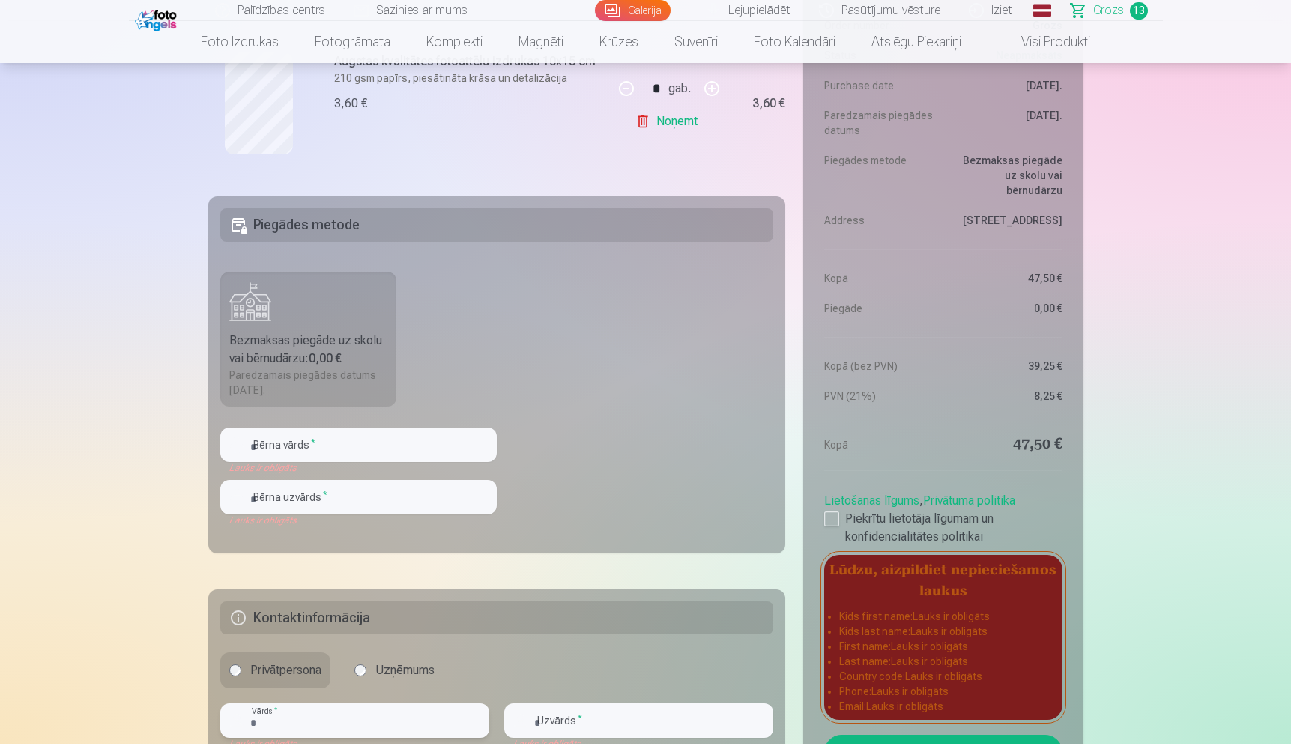
scroll to position [2150, 0]
click at [380, 450] on input "text" at bounding box center [358, 443] width 277 height 34
type input "*"
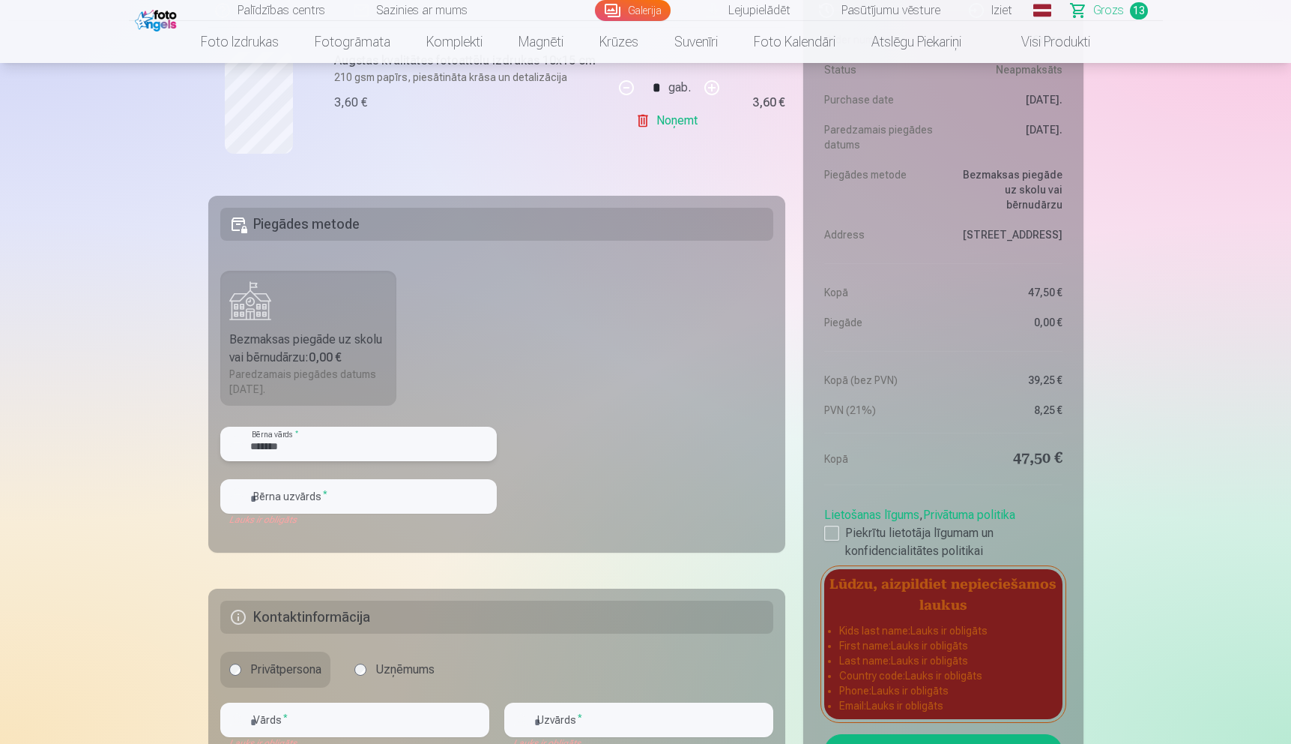
type input "*******"
click at [345, 506] on input "text" at bounding box center [358, 496] width 277 height 34
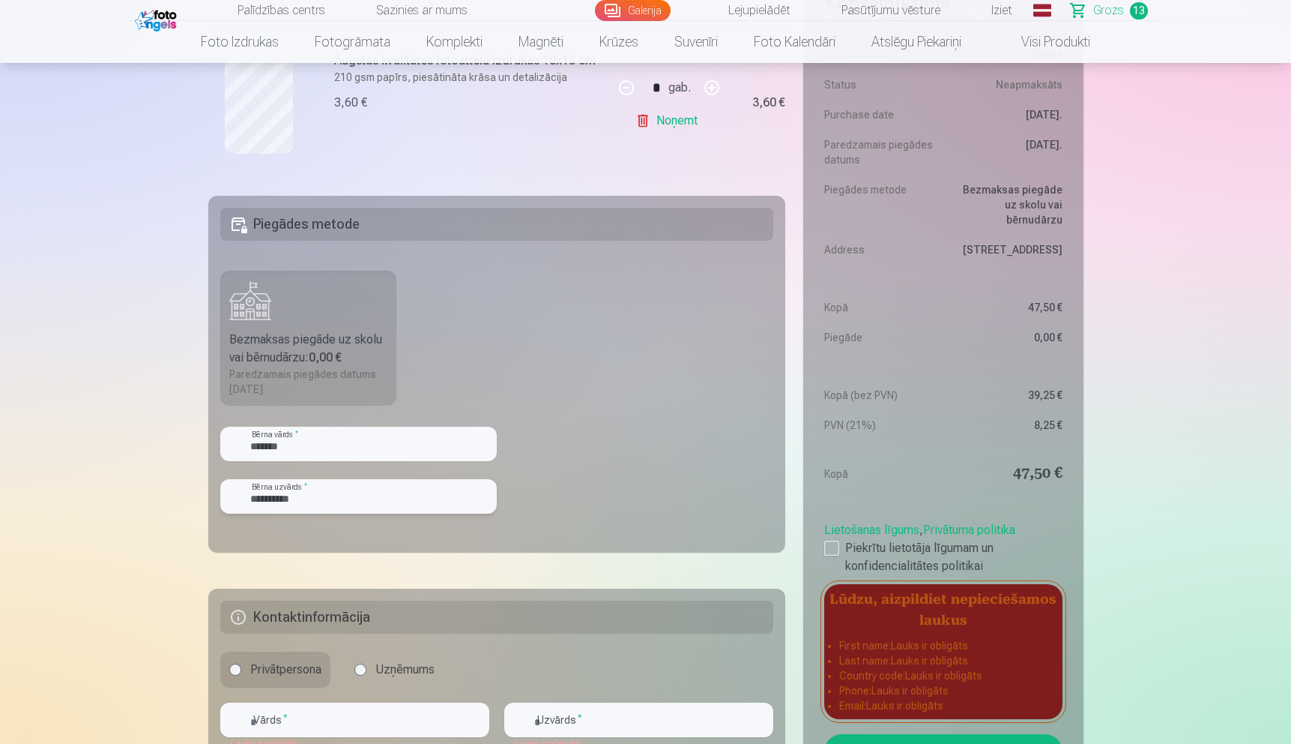
type input "**********"
click at [614, 385] on fieldset "**********" at bounding box center [497, 374] width 578 height 357
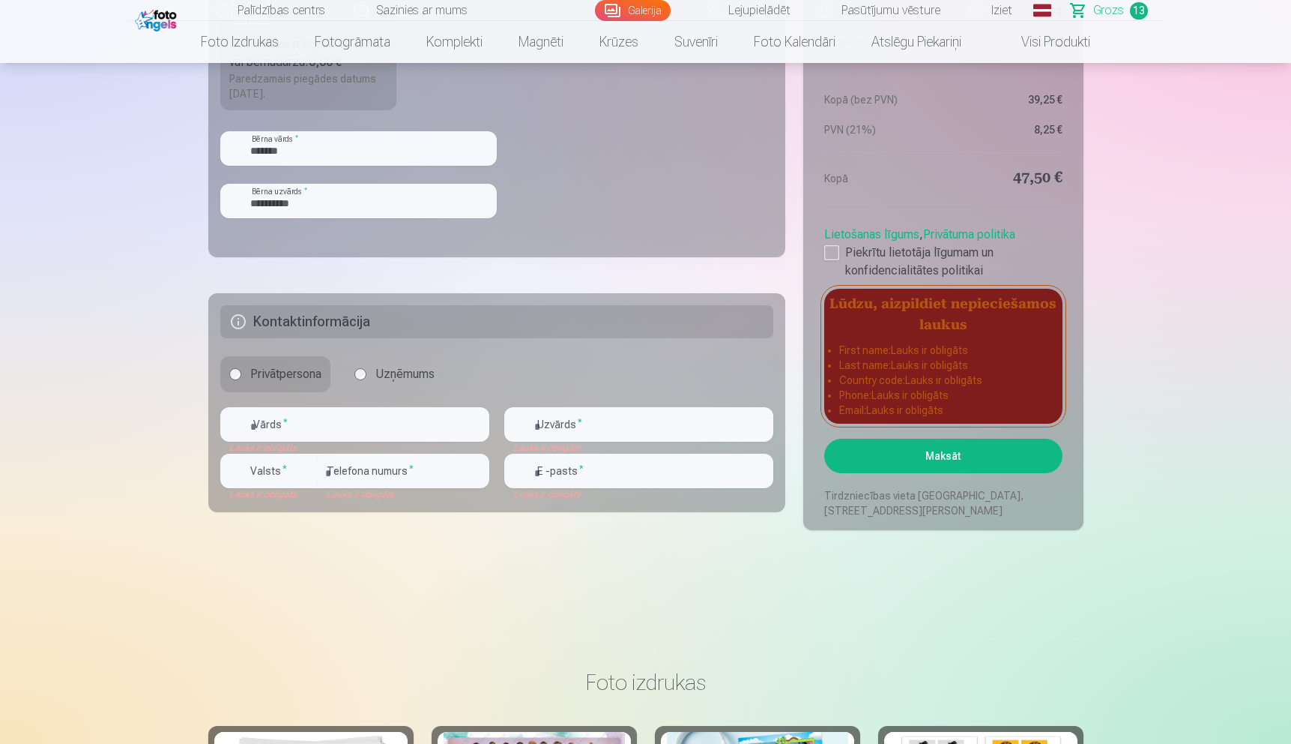
scroll to position [2455, 0]
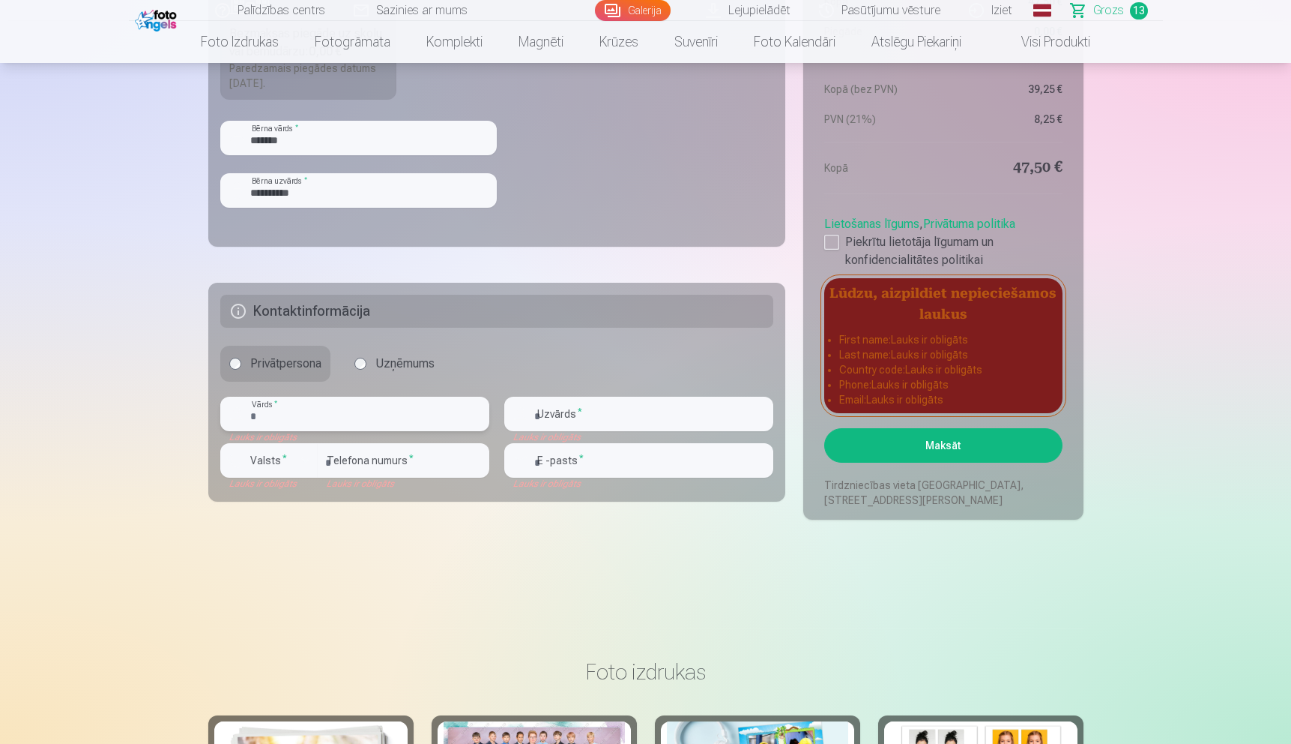
click at [325, 417] on input "text" at bounding box center [354, 413] width 269 height 34
type input "********"
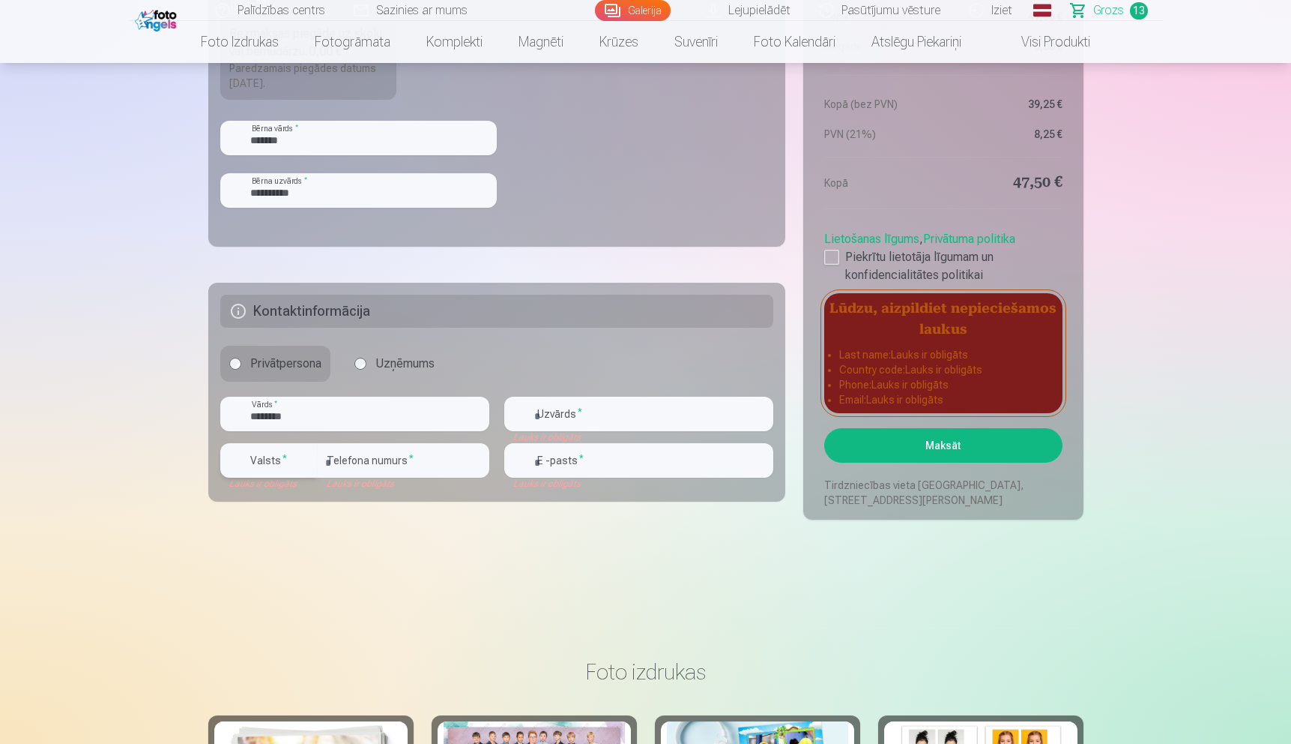
click at [308, 461] on div "button" at bounding box center [306, 460] width 18 height 18
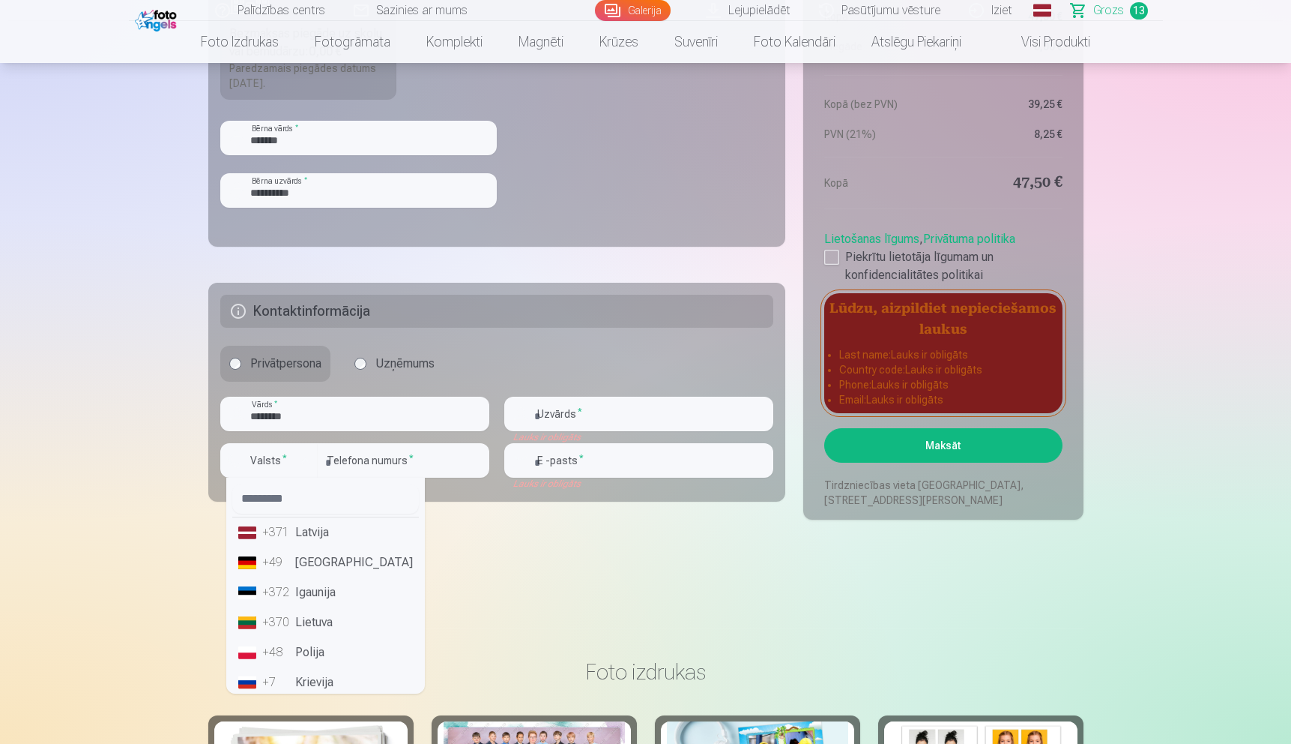
click at [320, 535] on li "+371 Latvija" at bounding box center [325, 532] width 187 height 30
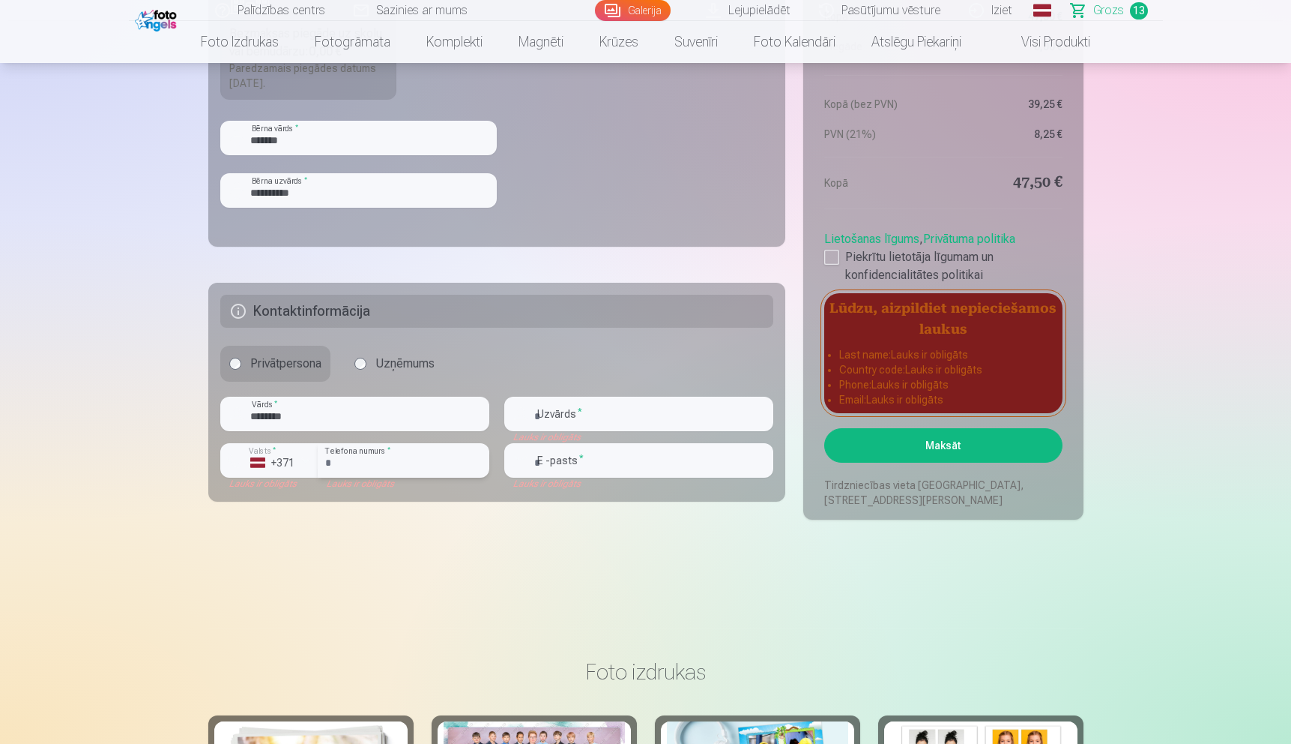
click at [360, 467] on input "number" at bounding box center [404, 460] width 172 height 34
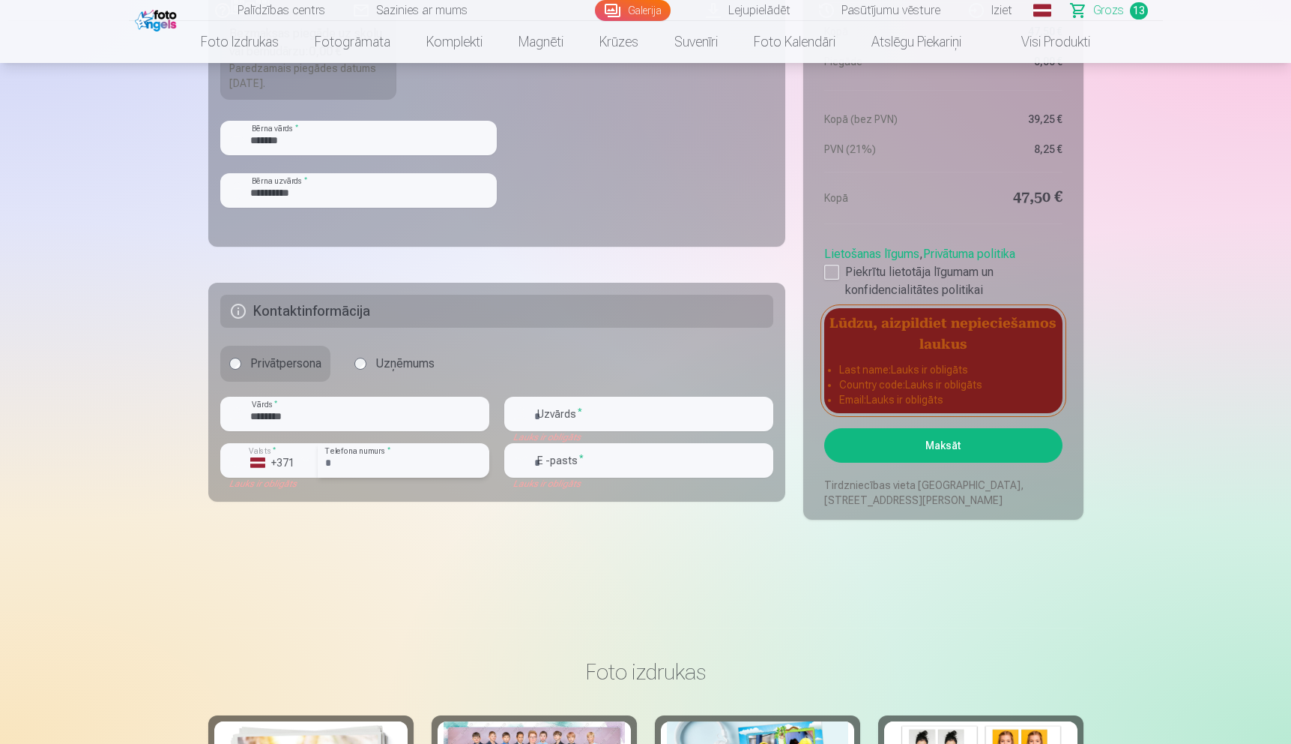
type input "********"
click at [606, 413] on input "text" at bounding box center [638, 413] width 269 height 34
type input "*********"
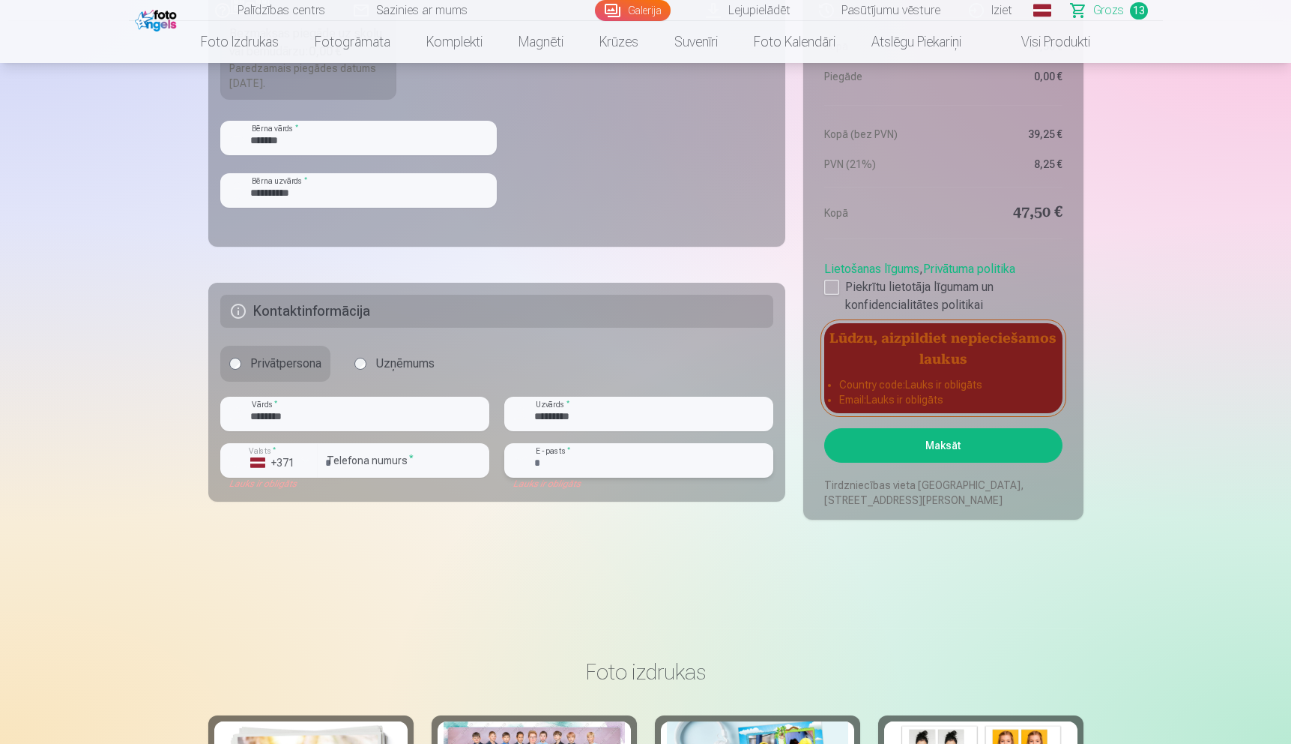
click at [608, 455] on input "email" at bounding box center [638, 460] width 269 height 34
type input "**********"
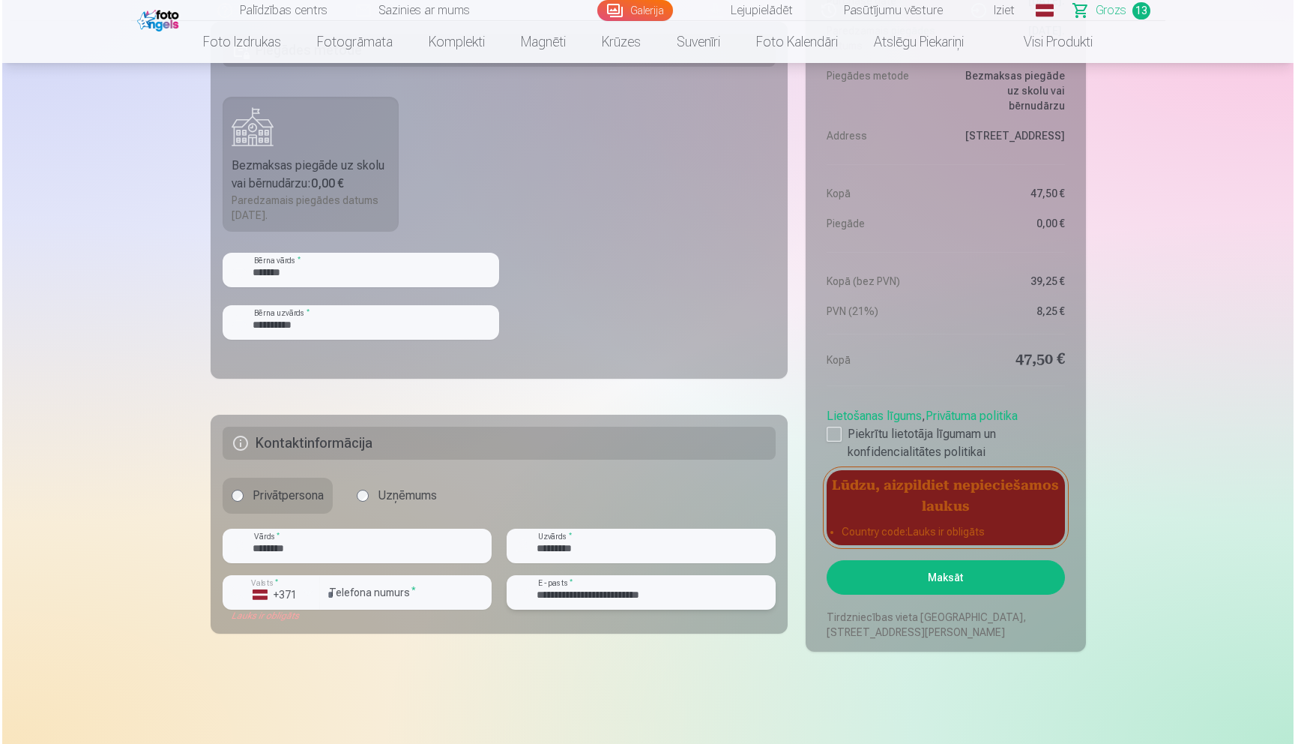
scroll to position [2324, 0]
click at [945, 580] on button "Maksāt" at bounding box center [943, 576] width 238 height 34
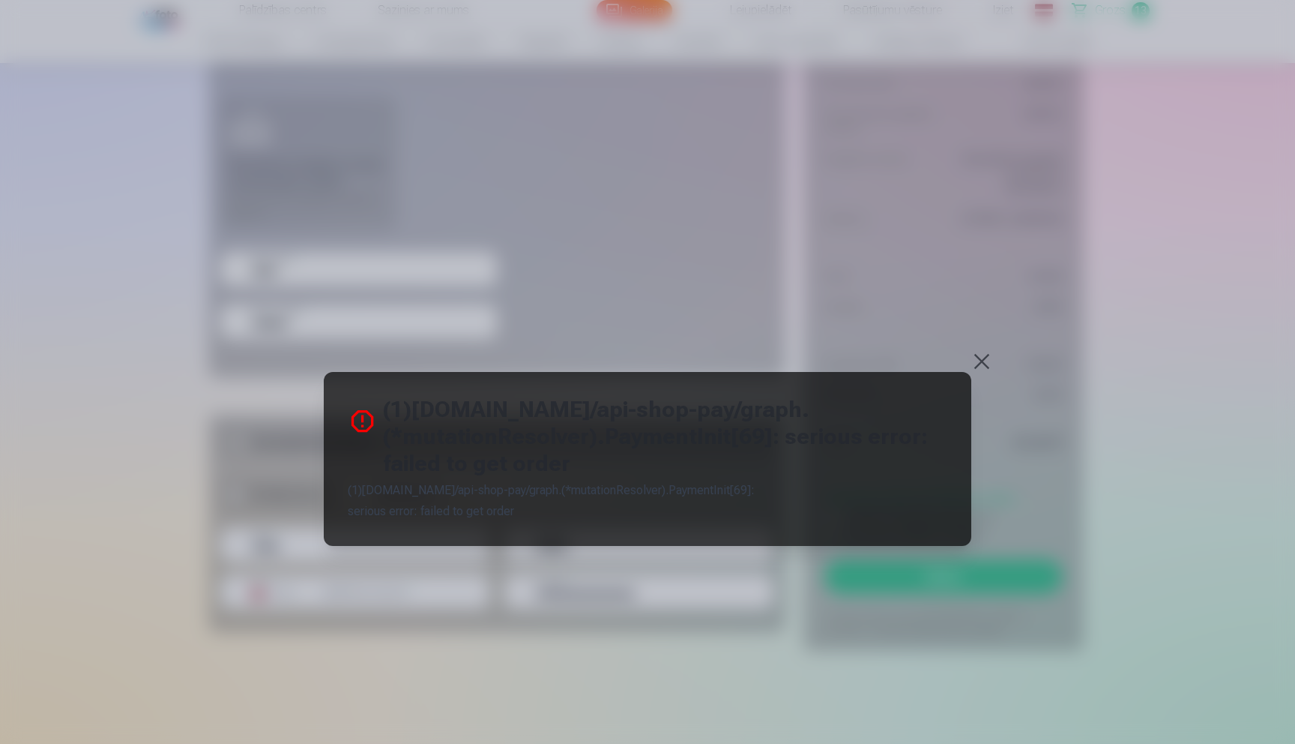
click at [977, 365] on button at bounding box center [981, 361] width 21 height 21
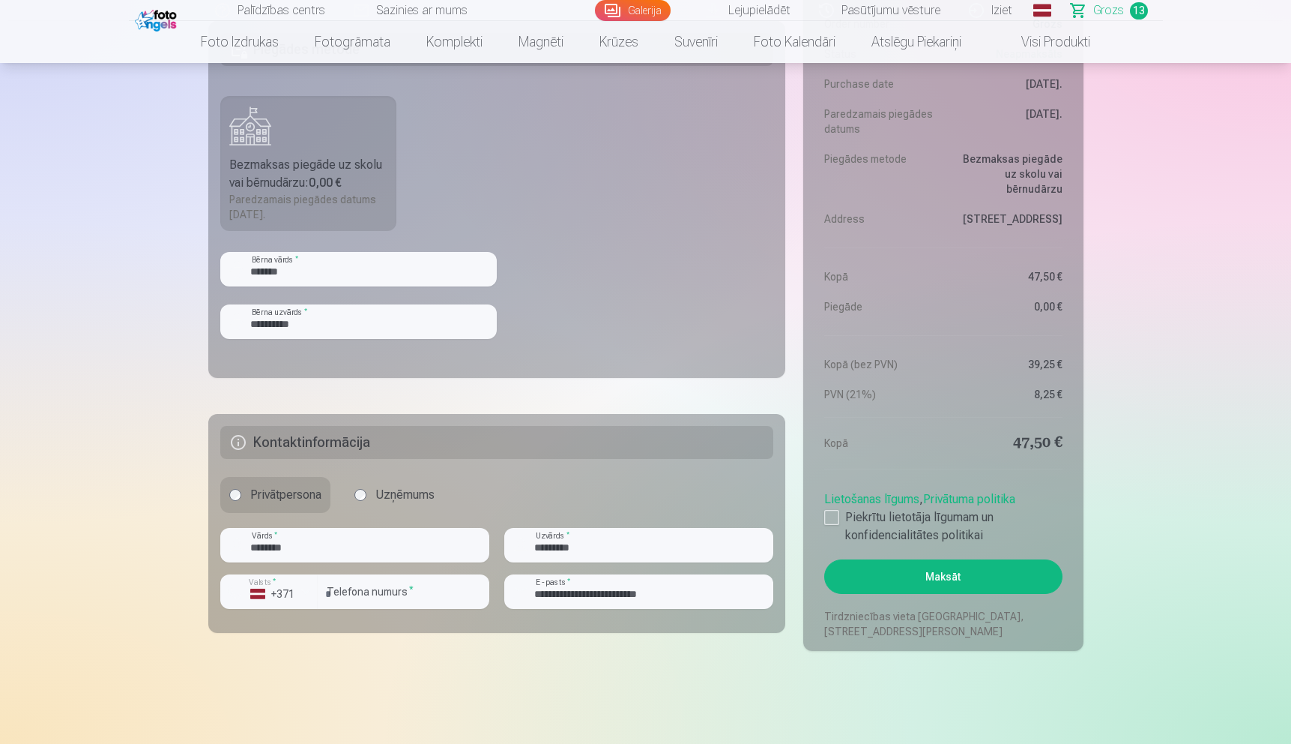
click at [944, 579] on button "Maksāt" at bounding box center [943, 576] width 238 height 34
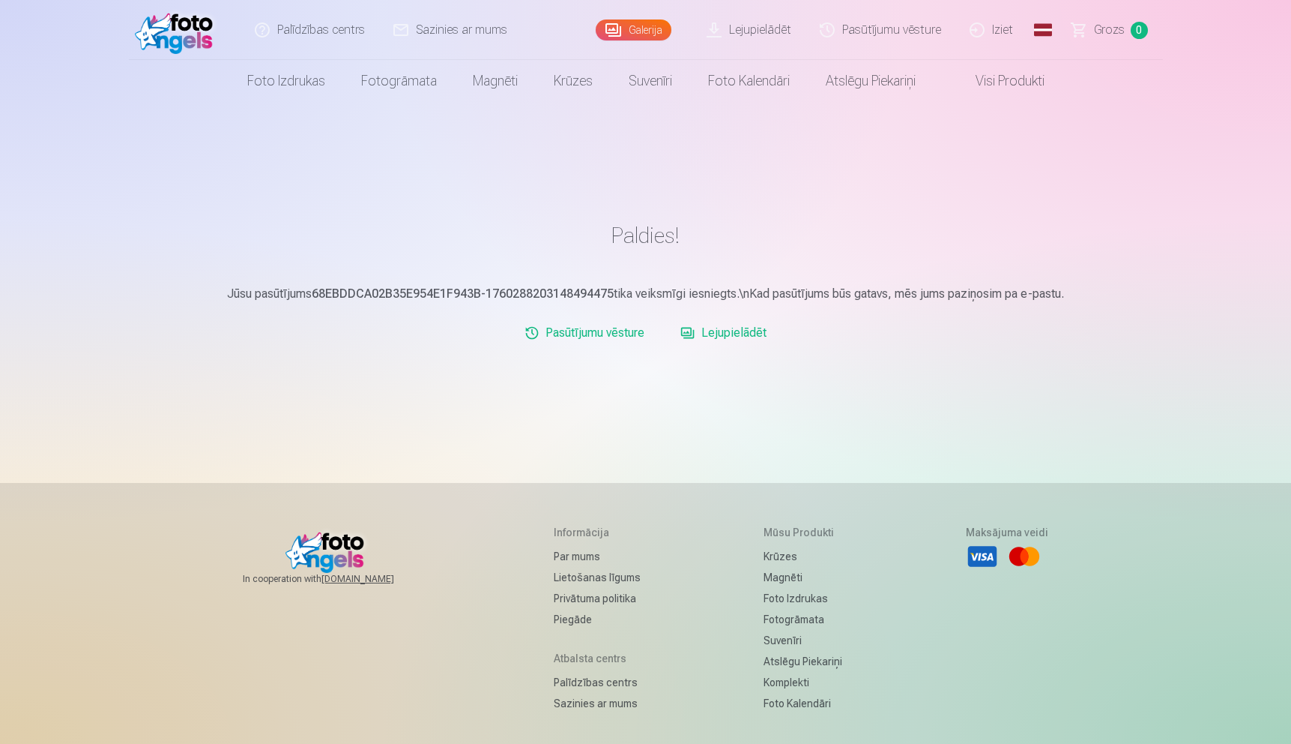
click at [726, 331] on link "Lejupielādēt" at bounding box center [724, 333] width 98 height 30
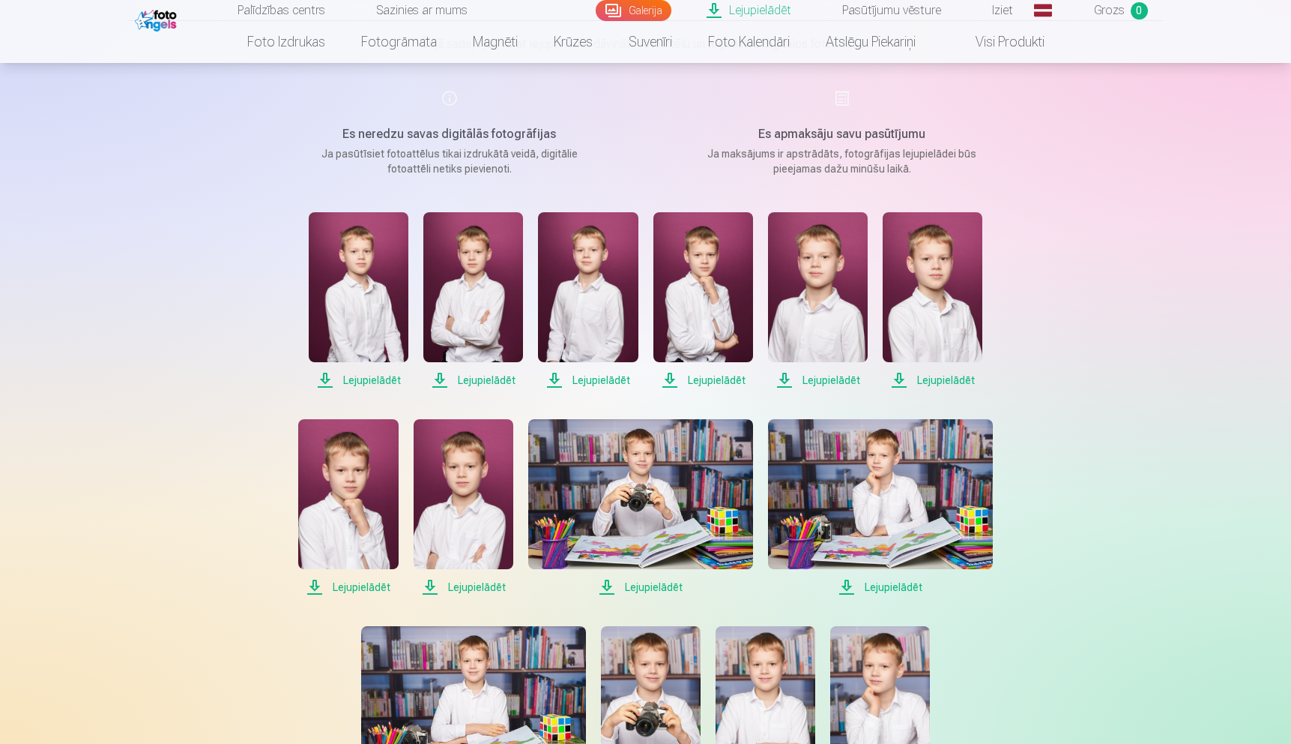
scroll to position [163, 0]
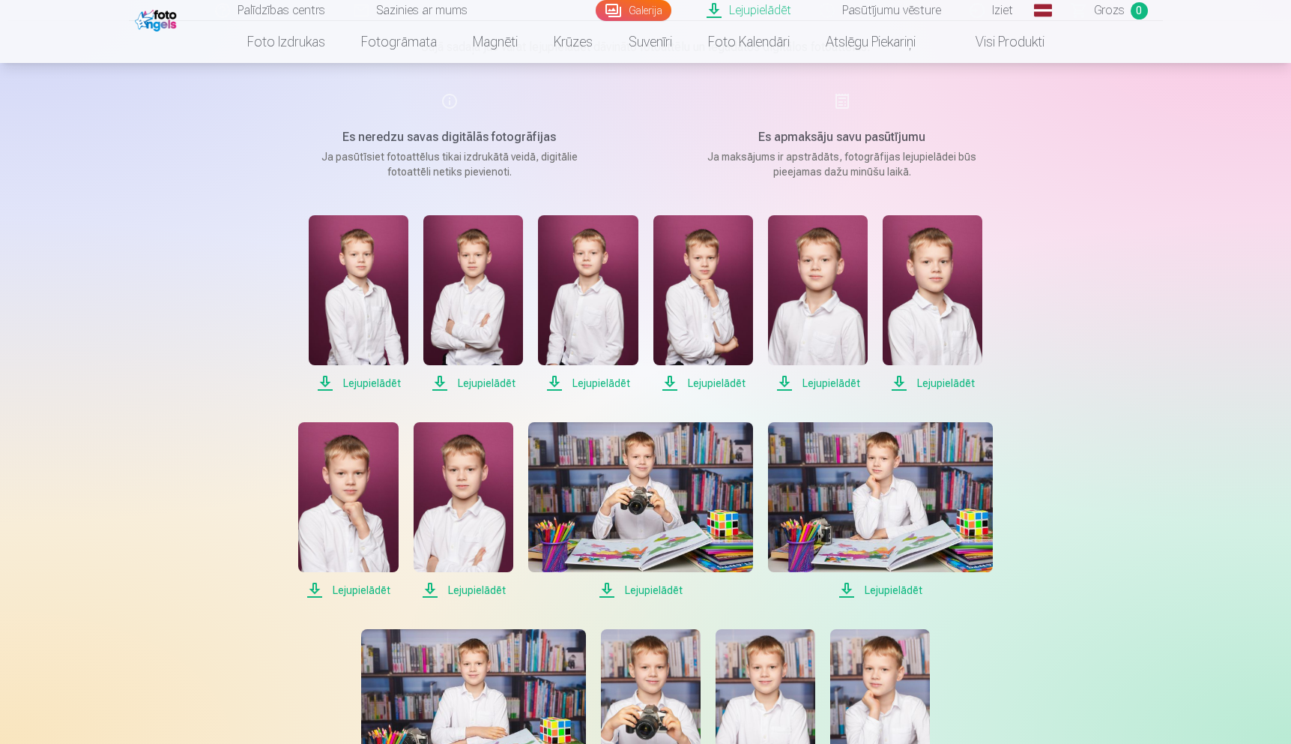
click at [378, 379] on span "Lejupielādēt" at bounding box center [359, 383] width 100 height 18
click at [468, 383] on span "Lejupielādēt" at bounding box center [473, 383] width 100 height 18
click at [579, 383] on span "Lejupielādēt" at bounding box center [588, 383] width 100 height 18
click at [703, 380] on span "Lejupielādēt" at bounding box center [704, 383] width 100 height 18
click at [813, 381] on span "Lejupielādēt" at bounding box center [818, 383] width 100 height 18
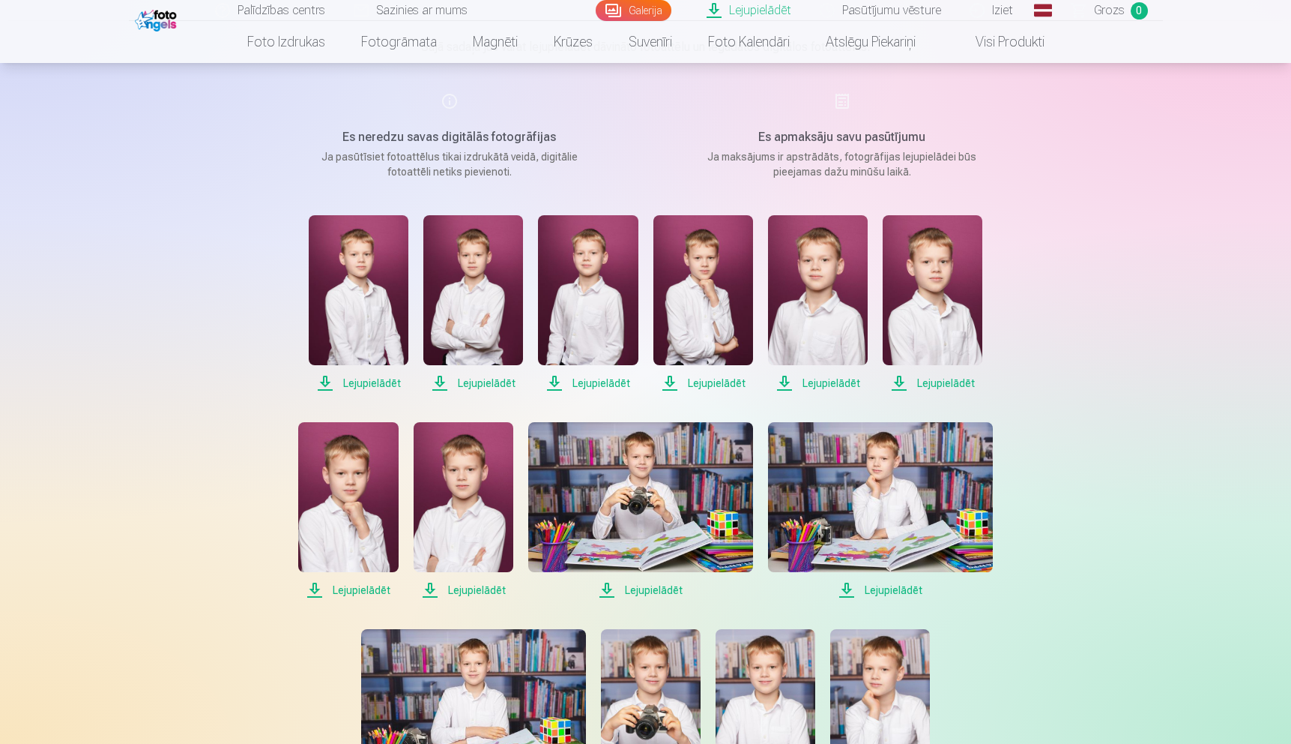
click at [932, 384] on span "Lejupielādēt" at bounding box center [933, 383] width 100 height 18
click at [371, 590] on span "Lejupielādēt" at bounding box center [348, 590] width 100 height 18
click at [463, 588] on span "Lejupielādēt" at bounding box center [464, 590] width 100 height 18
click at [650, 591] on span "Lejupielādēt" at bounding box center [640, 590] width 225 height 18
click at [883, 589] on span "Lejupielādēt" at bounding box center [880, 590] width 225 height 18
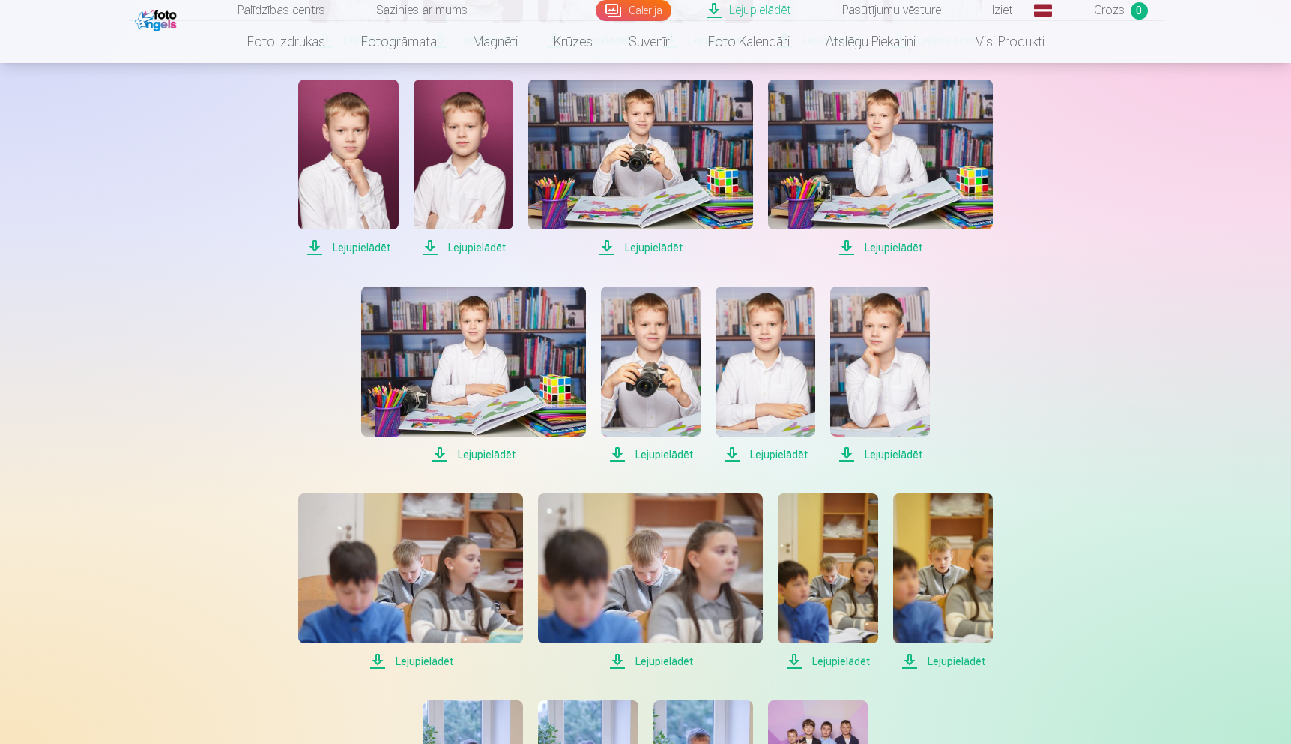
scroll to position [543, 0]
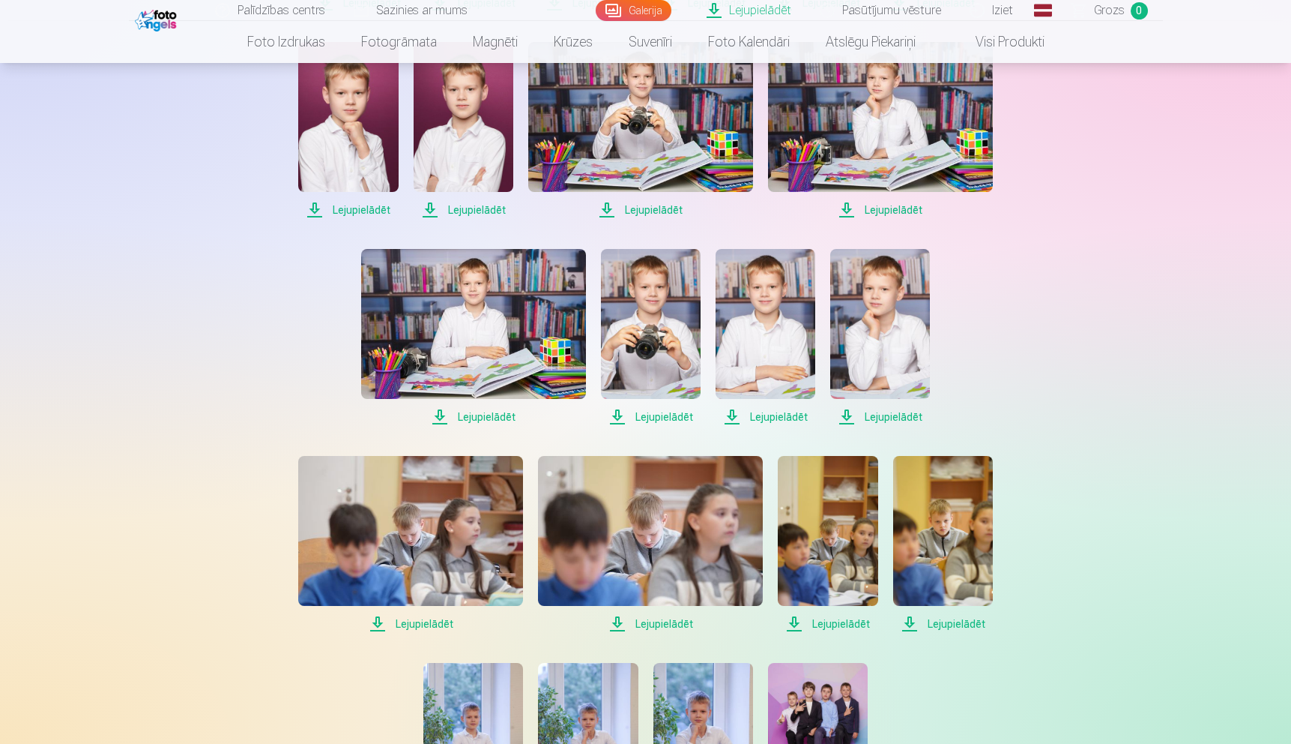
click at [505, 416] on span "Lejupielādēt" at bounding box center [473, 417] width 225 height 18
click at [660, 417] on span "Lejupielādēt" at bounding box center [651, 417] width 100 height 18
click at [760, 415] on span "Lejupielādēt" at bounding box center [766, 417] width 100 height 18
click at [897, 412] on span "Lejupielādēt" at bounding box center [880, 417] width 100 height 18
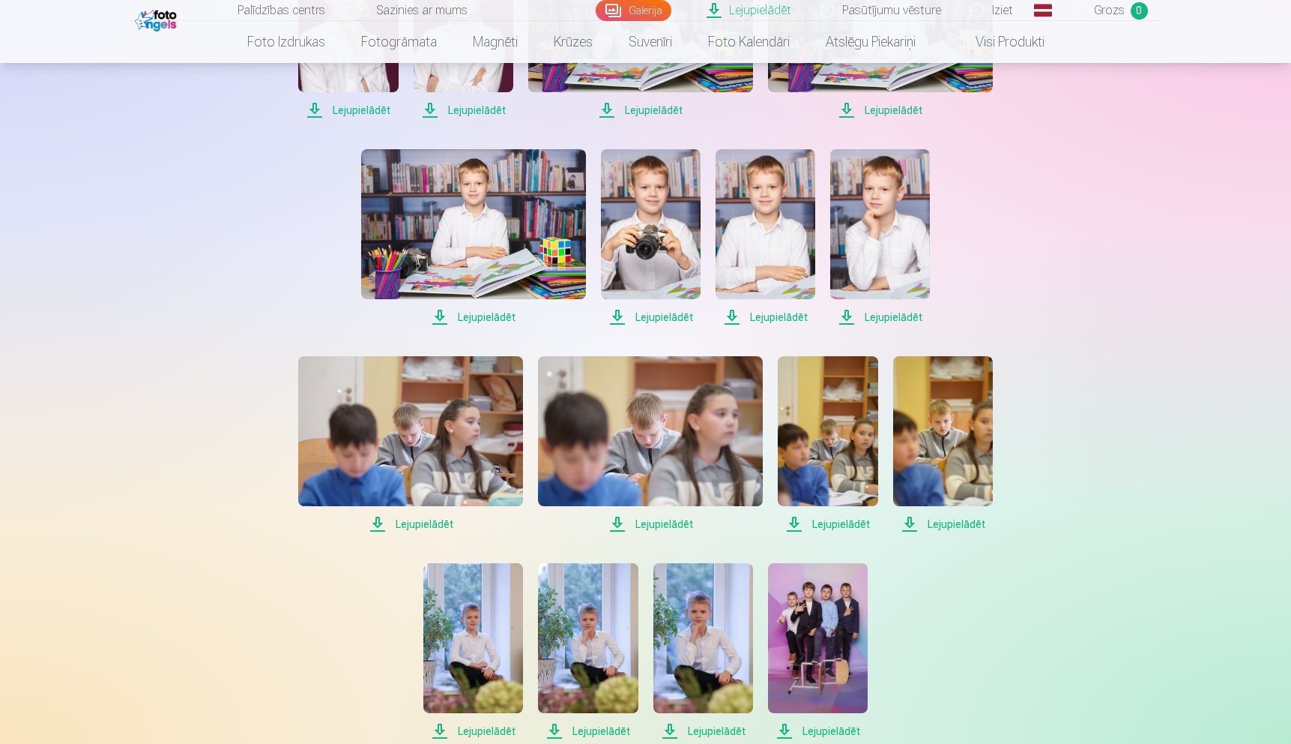
scroll to position [651, 0]
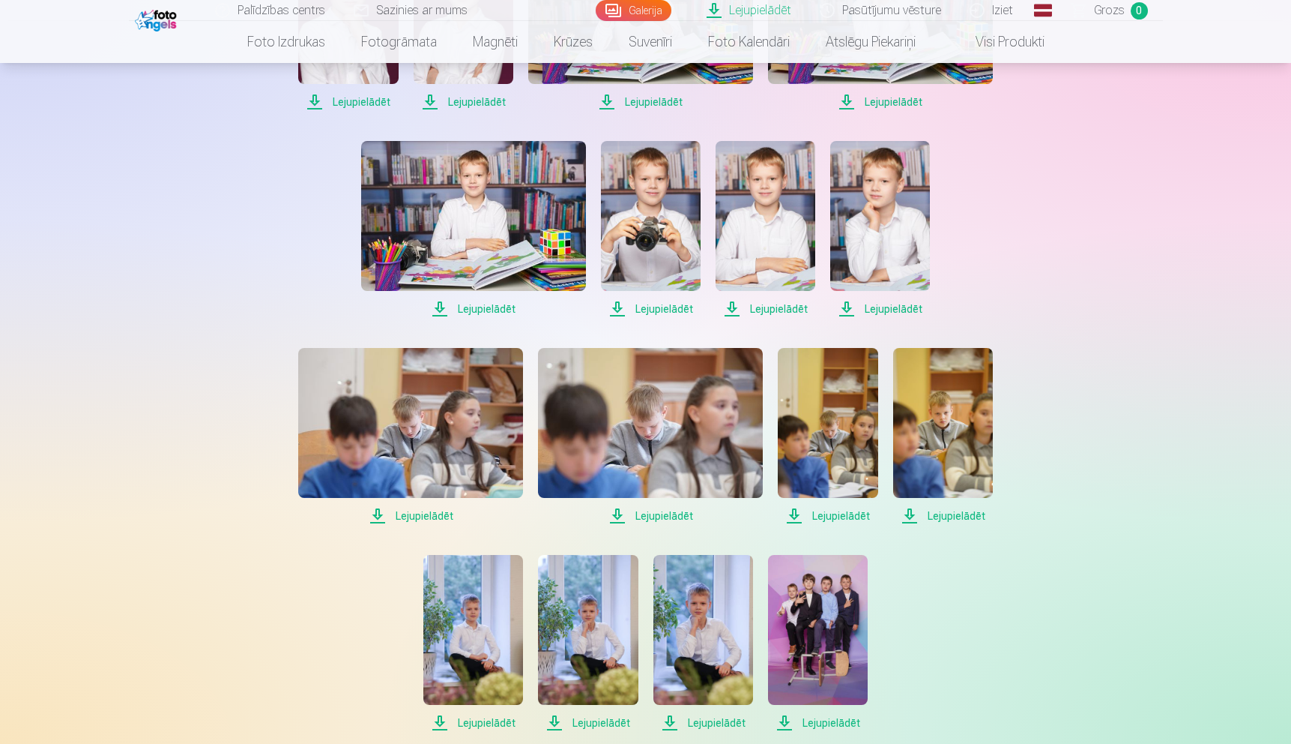
click at [448, 510] on span "Lejupielādēt" at bounding box center [410, 516] width 225 height 18
click at [660, 514] on span "Lejupielādēt" at bounding box center [650, 516] width 225 height 18
click at [839, 517] on span "Lejupielādēt" at bounding box center [828, 516] width 100 height 18
click at [956, 513] on span "Lejupielādēt" at bounding box center [943, 516] width 100 height 18
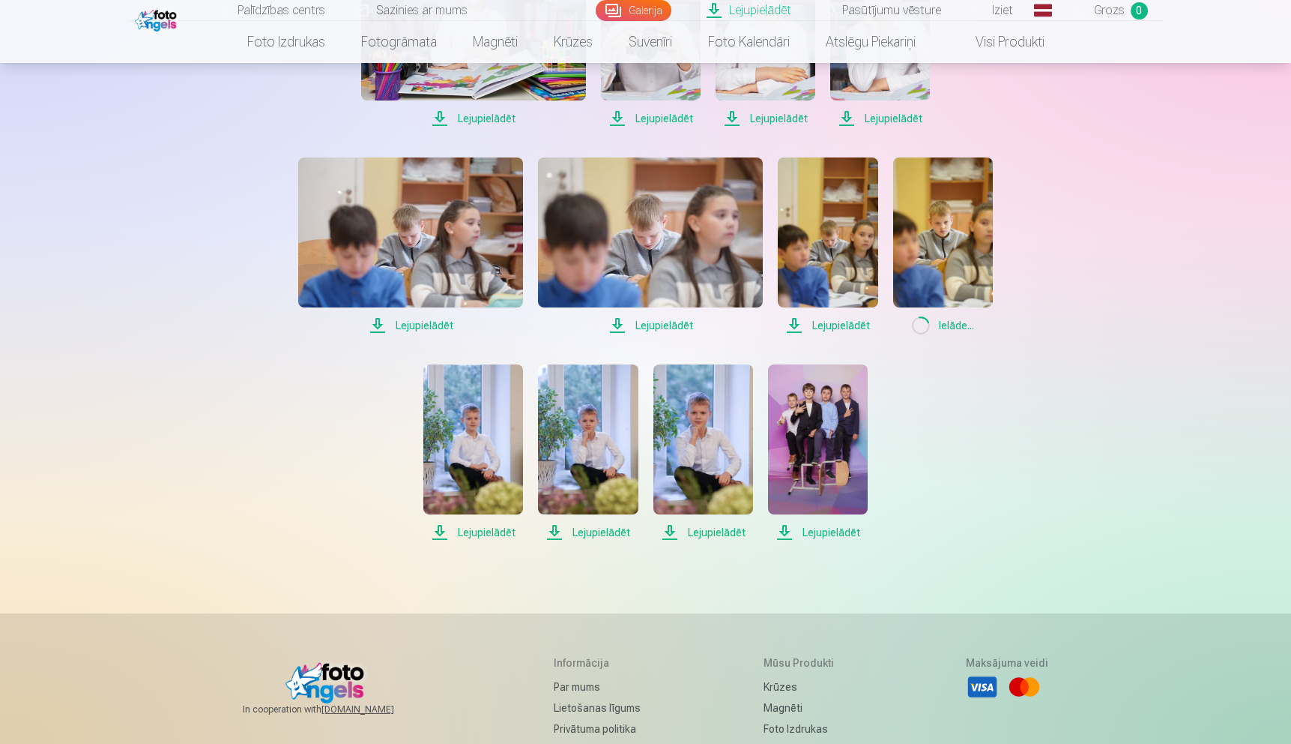
scroll to position [869, 0]
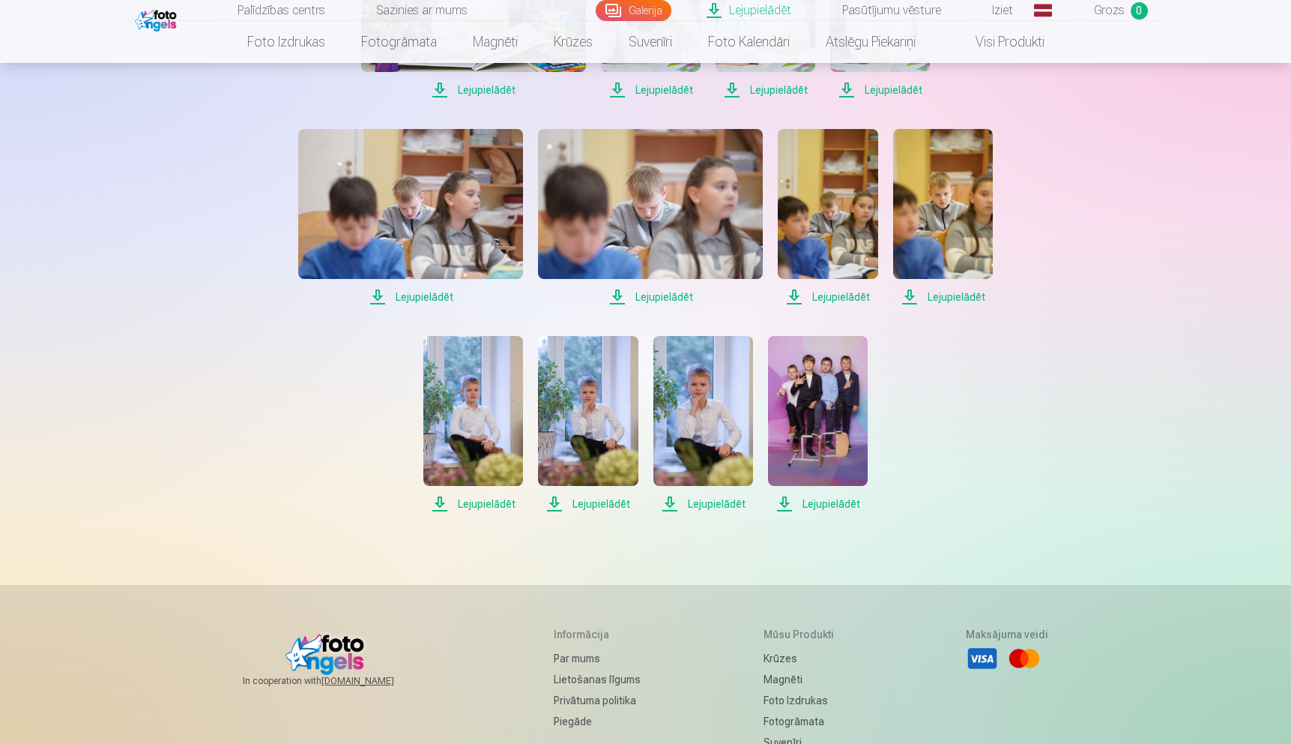
click at [507, 501] on span "Lejupielādēt" at bounding box center [473, 504] width 100 height 18
click at [606, 503] on span "Lejupielādēt" at bounding box center [588, 504] width 100 height 18
click at [718, 504] on span "Lejupielādēt" at bounding box center [704, 504] width 100 height 18
click at [845, 504] on span "Lejupielādēt" at bounding box center [818, 504] width 100 height 18
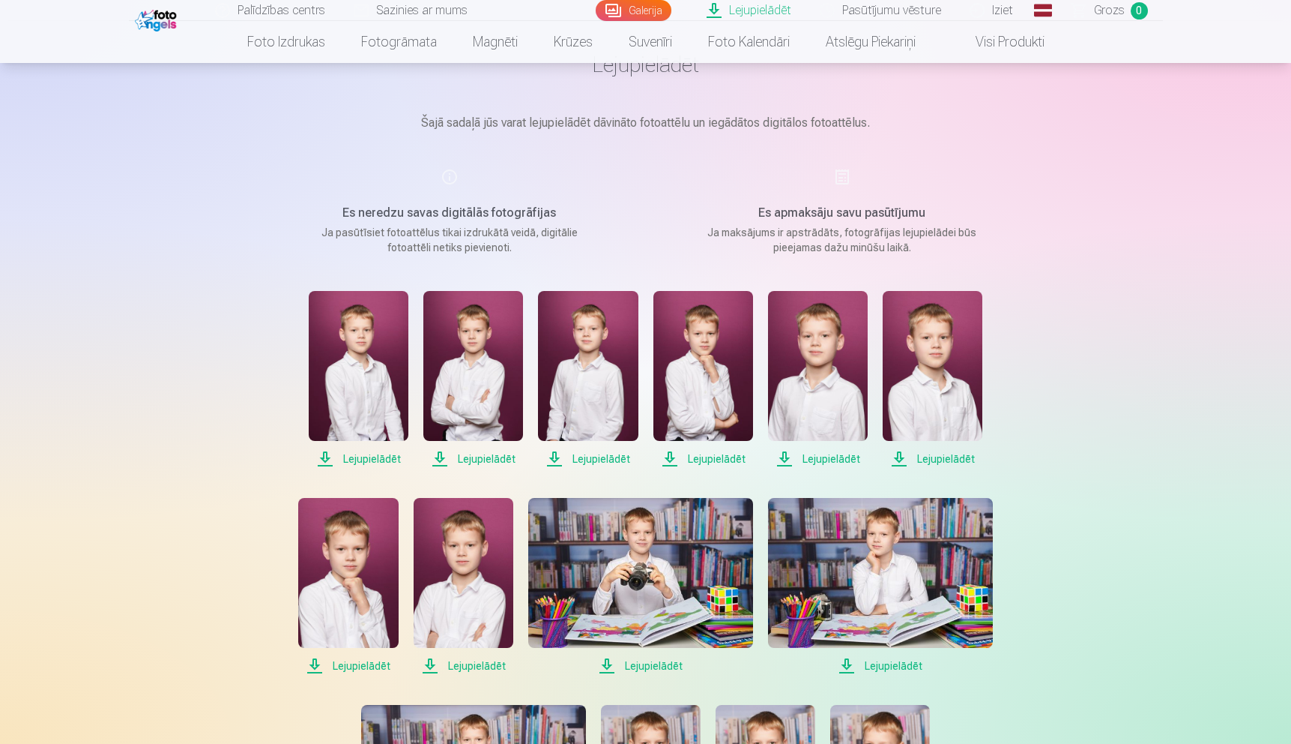
scroll to position [0, 0]
